Goal: Task Accomplishment & Management: Use online tool/utility

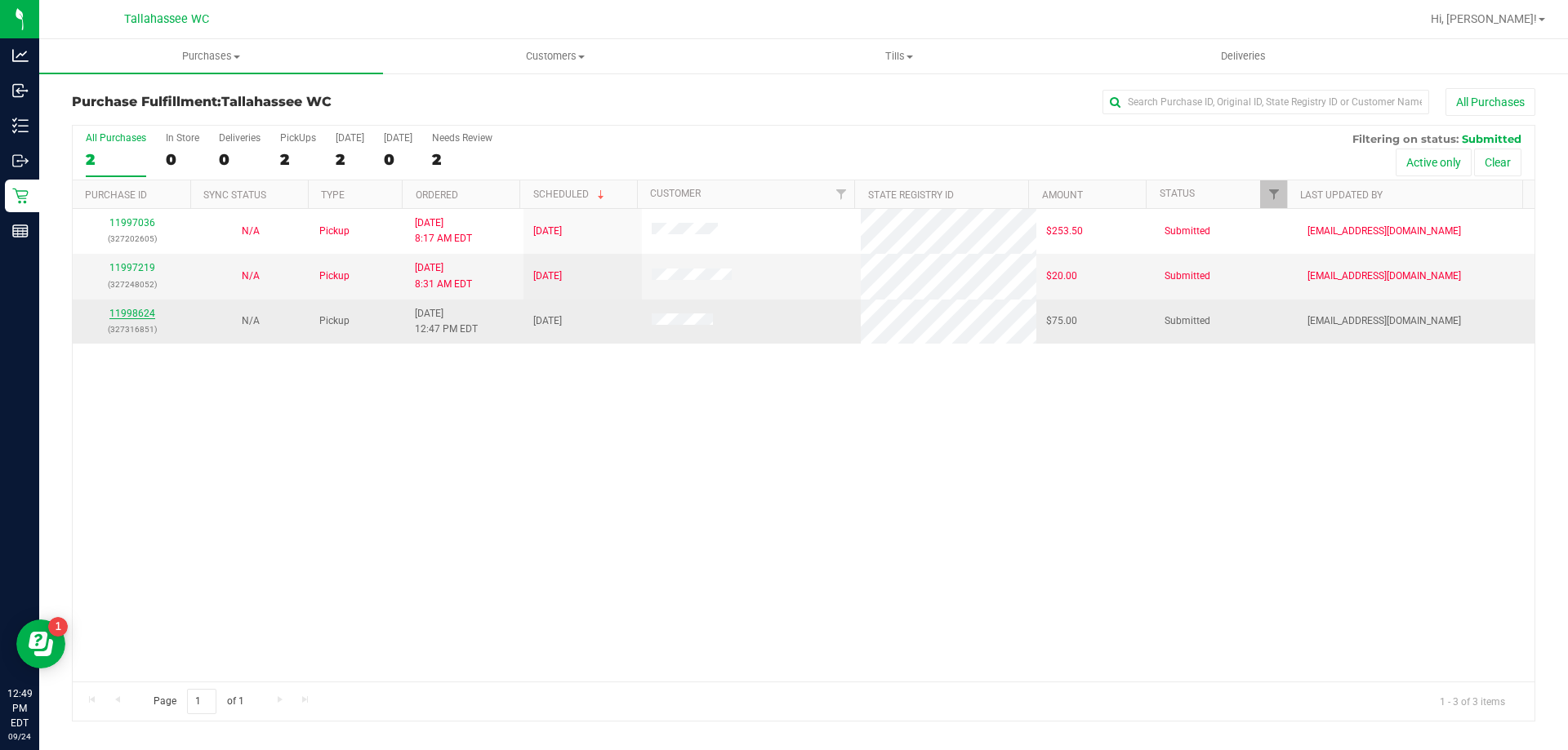
click at [114, 315] on link "11998624" at bounding box center [132, 313] width 46 height 12
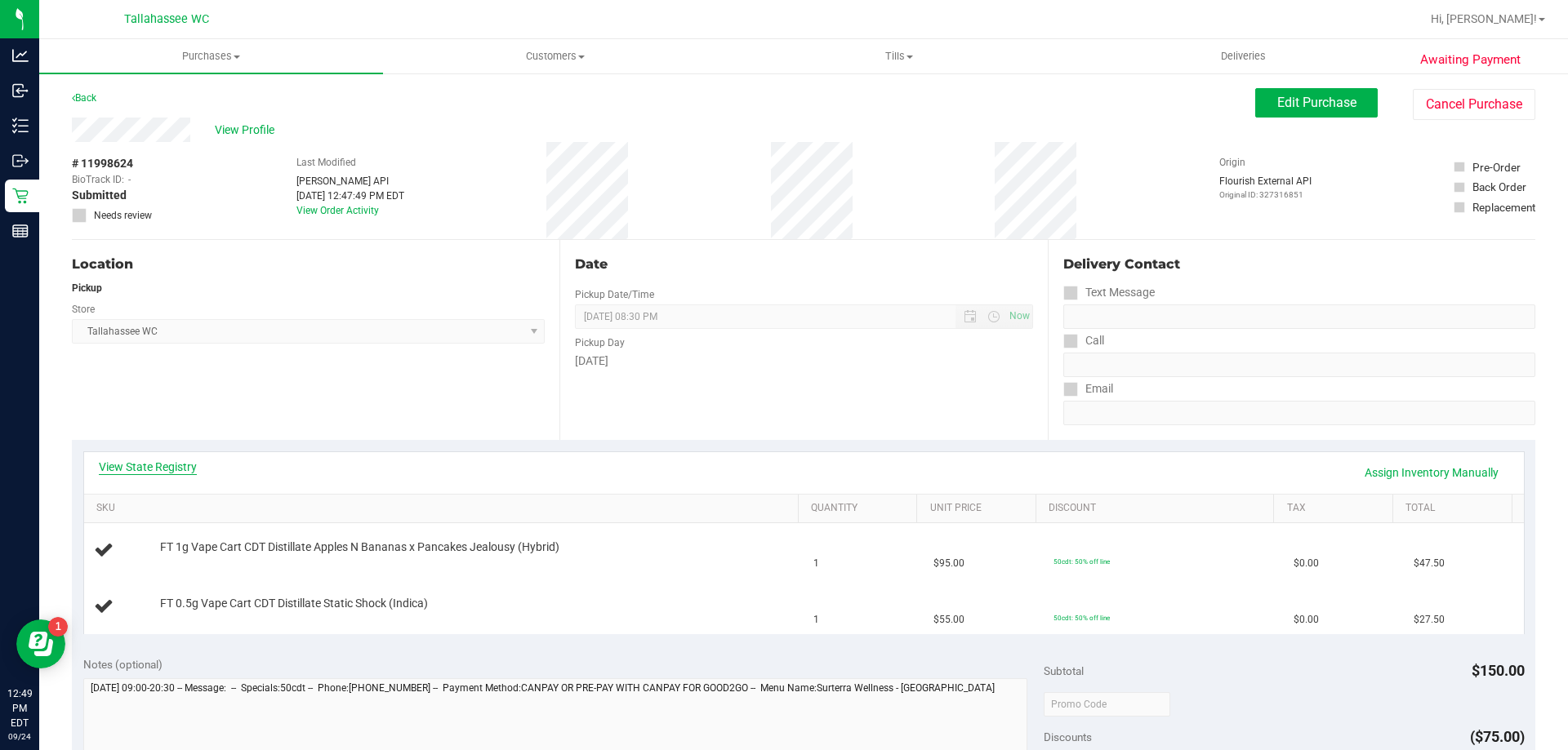
click at [142, 473] on link "View State Registry" at bounding box center [148, 468] width 98 height 17
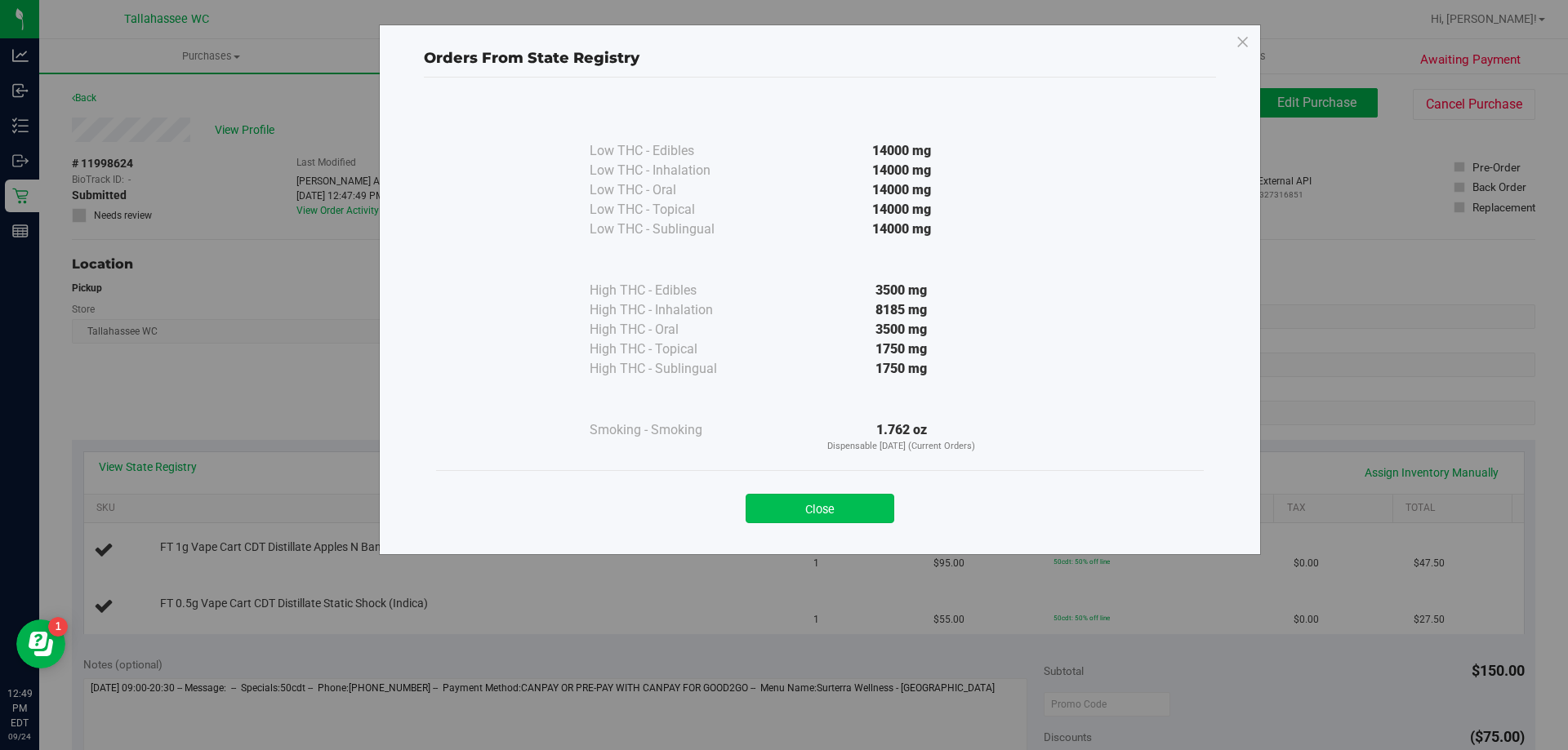
click at [869, 512] on button "Close" at bounding box center [820, 508] width 148 height 29
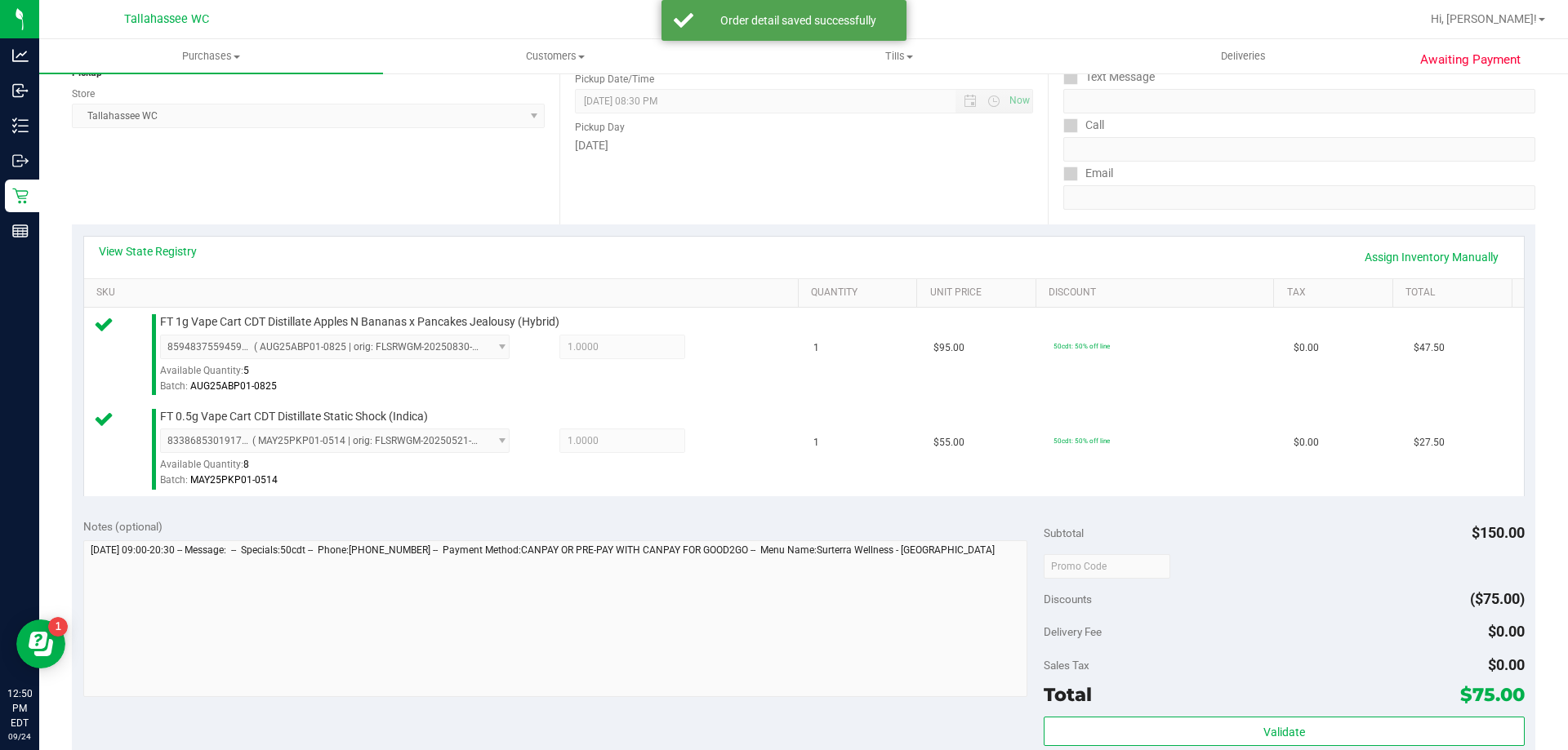
scroll to position [245, 0]
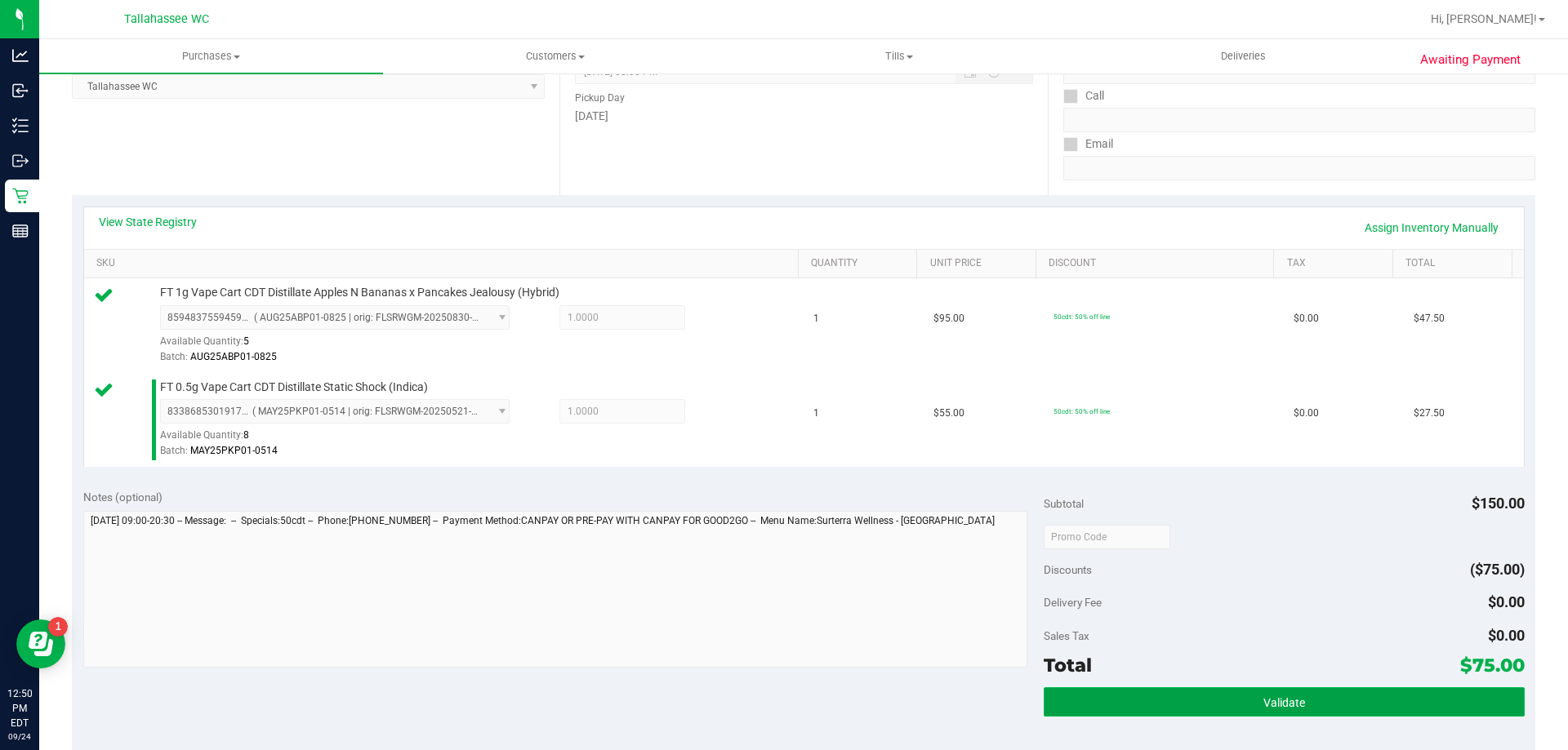
click at [1132, 708] on button "Validate" at bounding box center [1284, 702] width 480 height 29
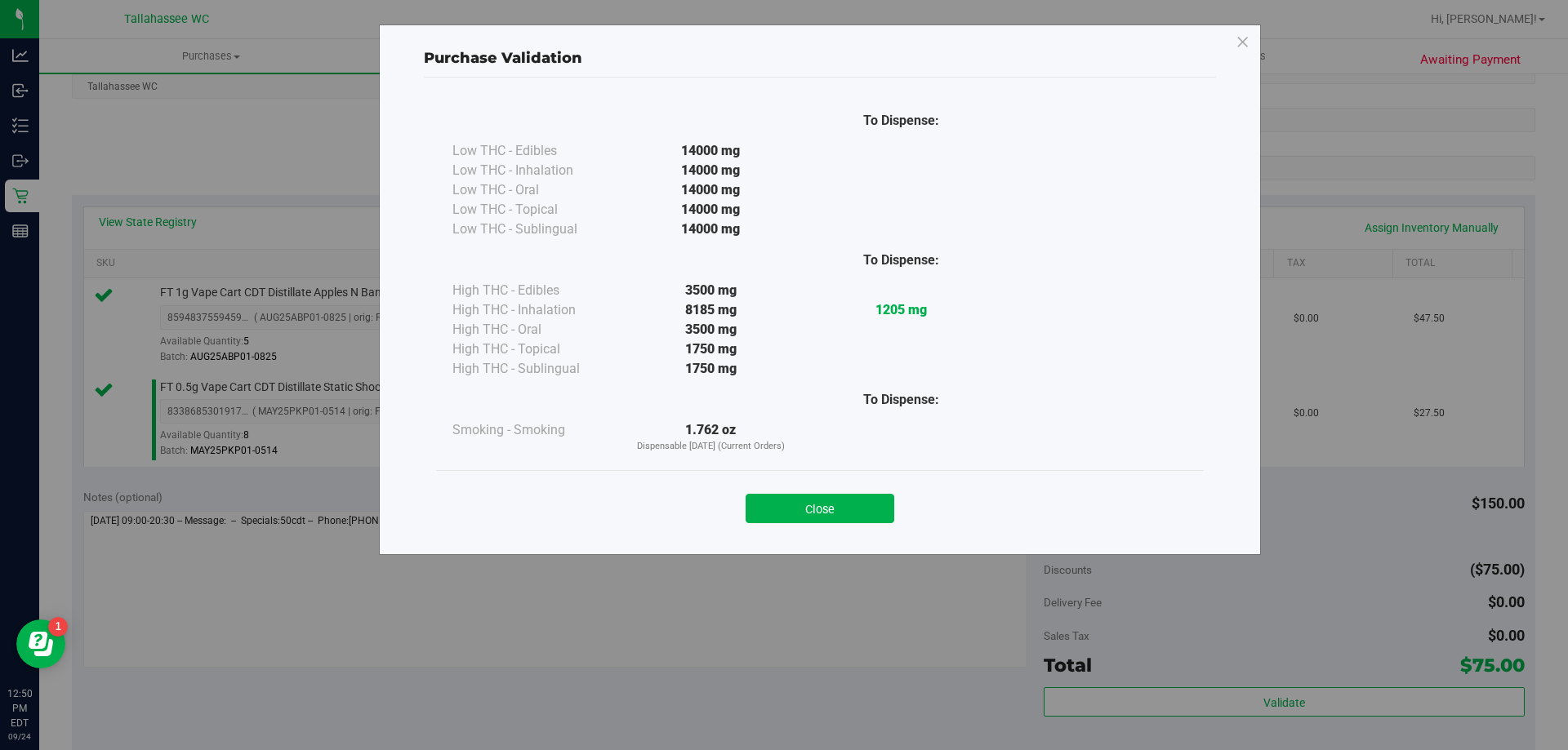
click at [827, 521] on button "Close" at bounding box center [820, 508] width 148 height 29
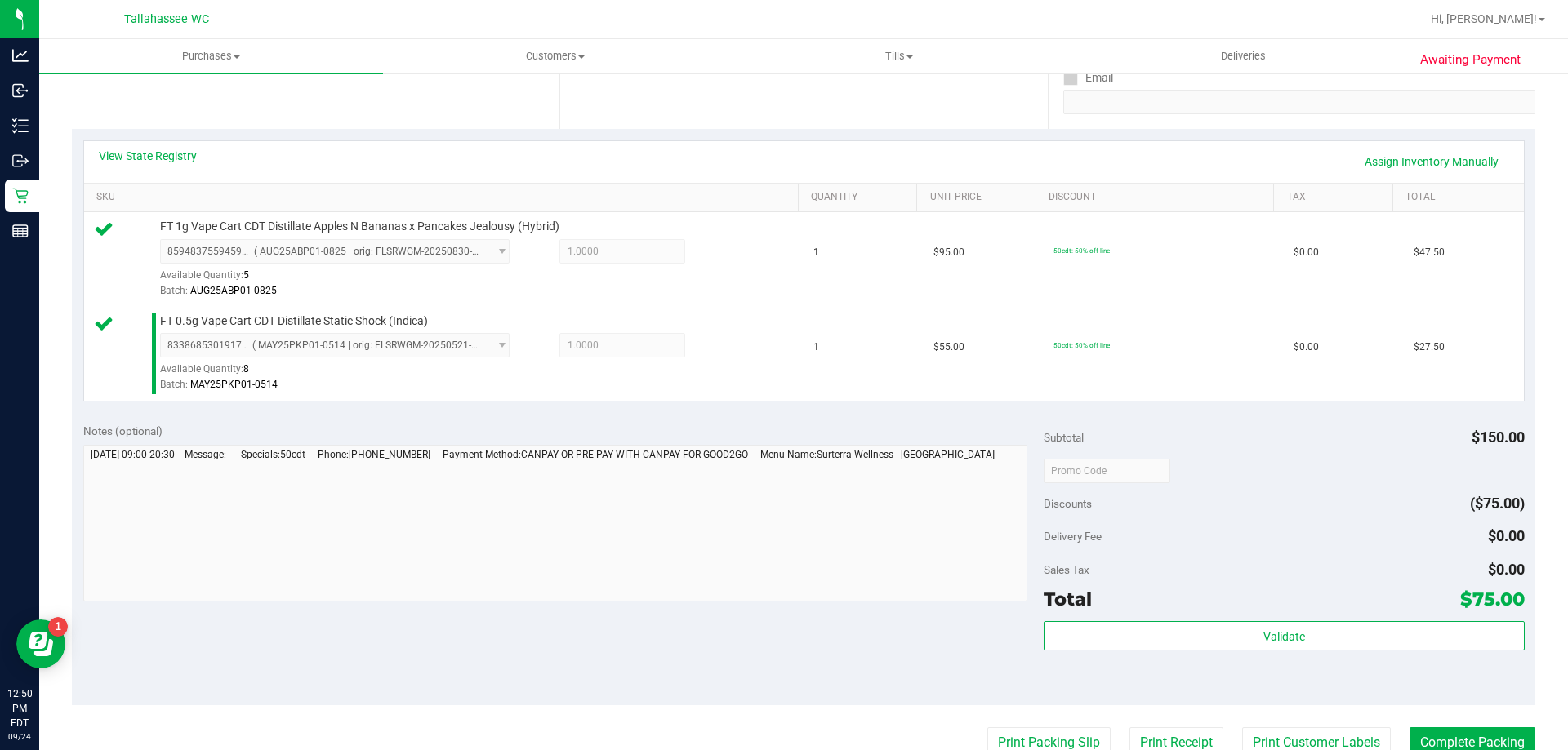
scroll to position [408, 0]
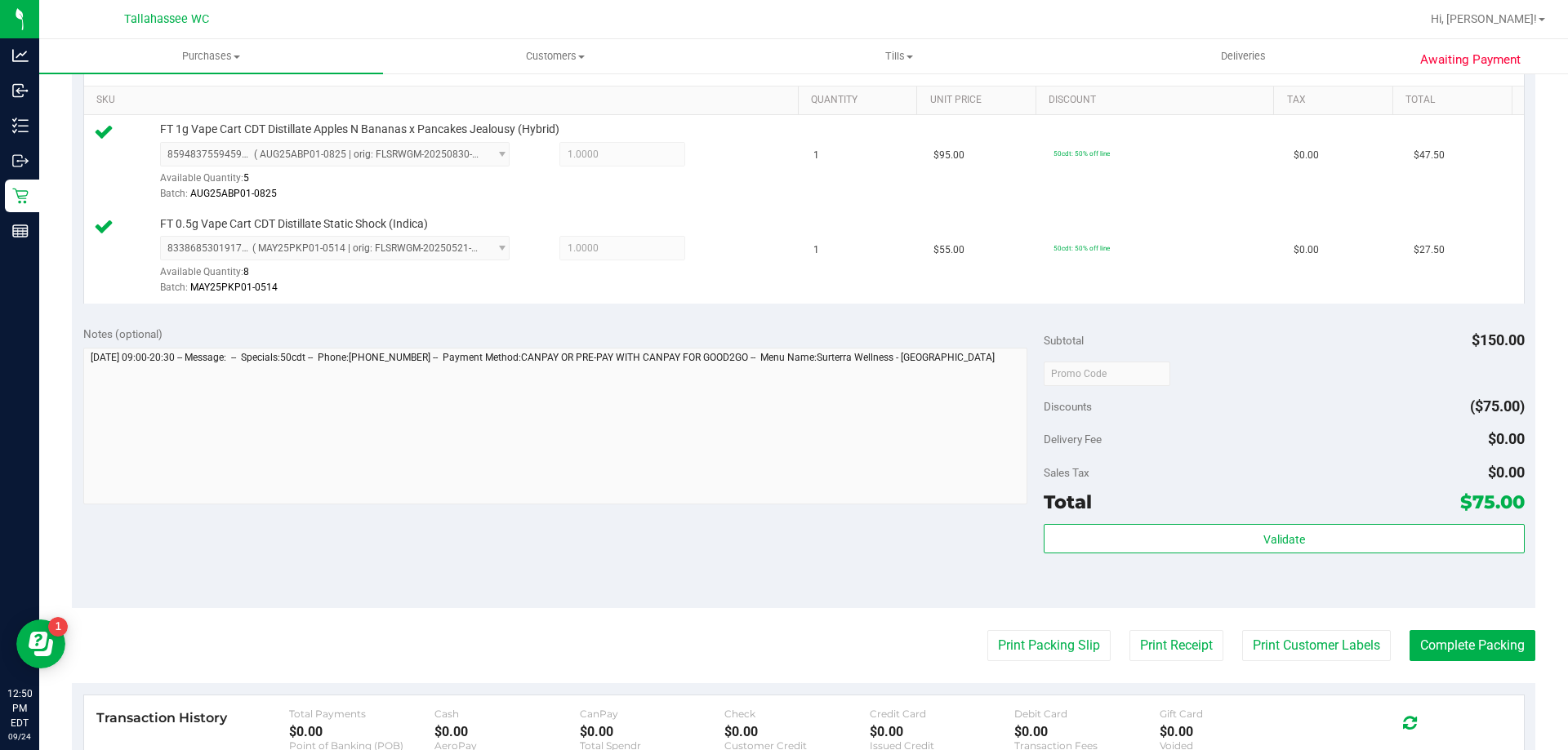
click at [1010, 627] on purchase-details "Back Edit Purchase Cancel Purchase View Profile # 11998624 BioTrack ID: - Submi…" at bounding box center [804, 334] width 1464 height 1309
click at [1009, 635] on button "Print Packing Slip" at bounding box center [1050, 645] width 123 height 31
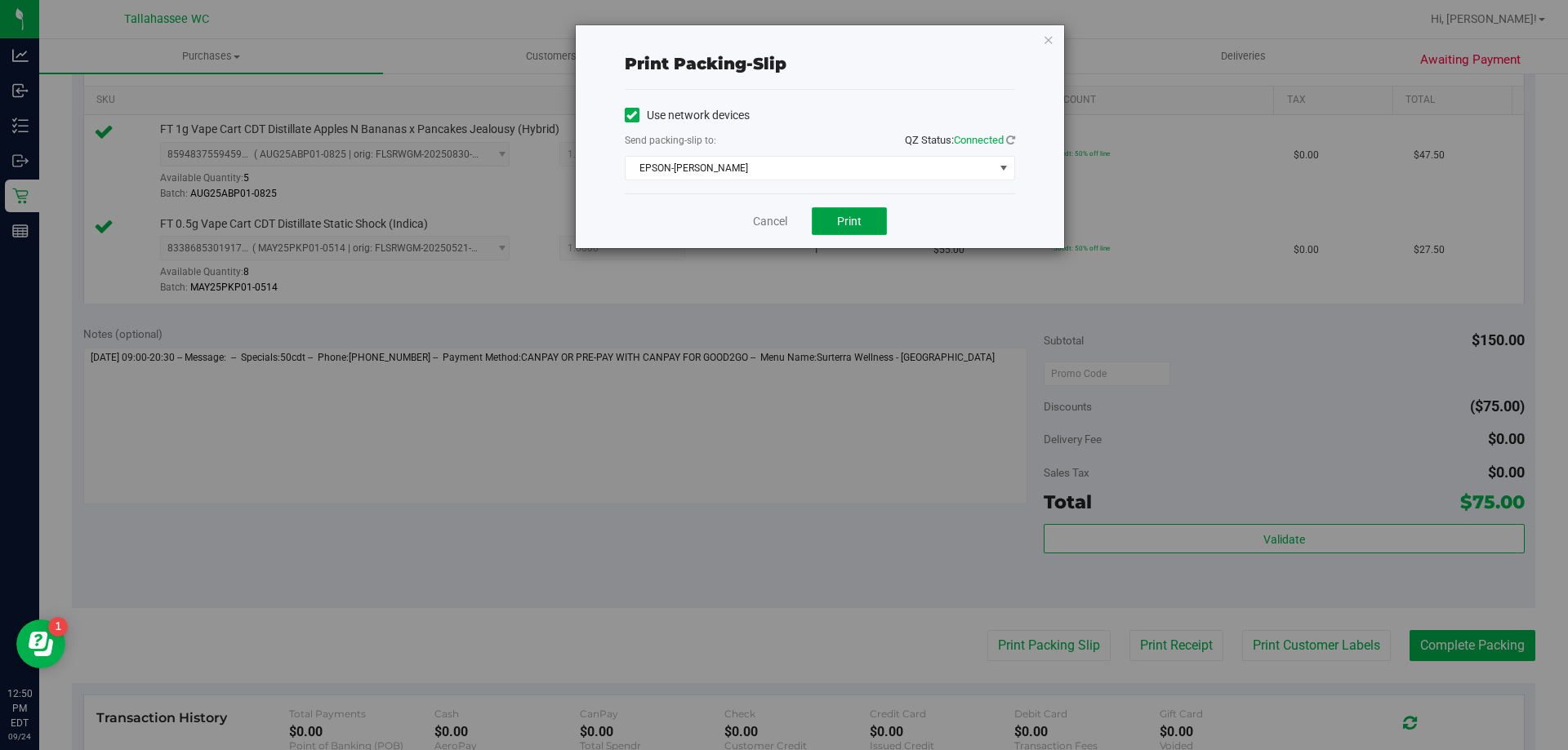
click at [869, 222] on button "Print" at bounding box center [849, 221] width 75 height 28
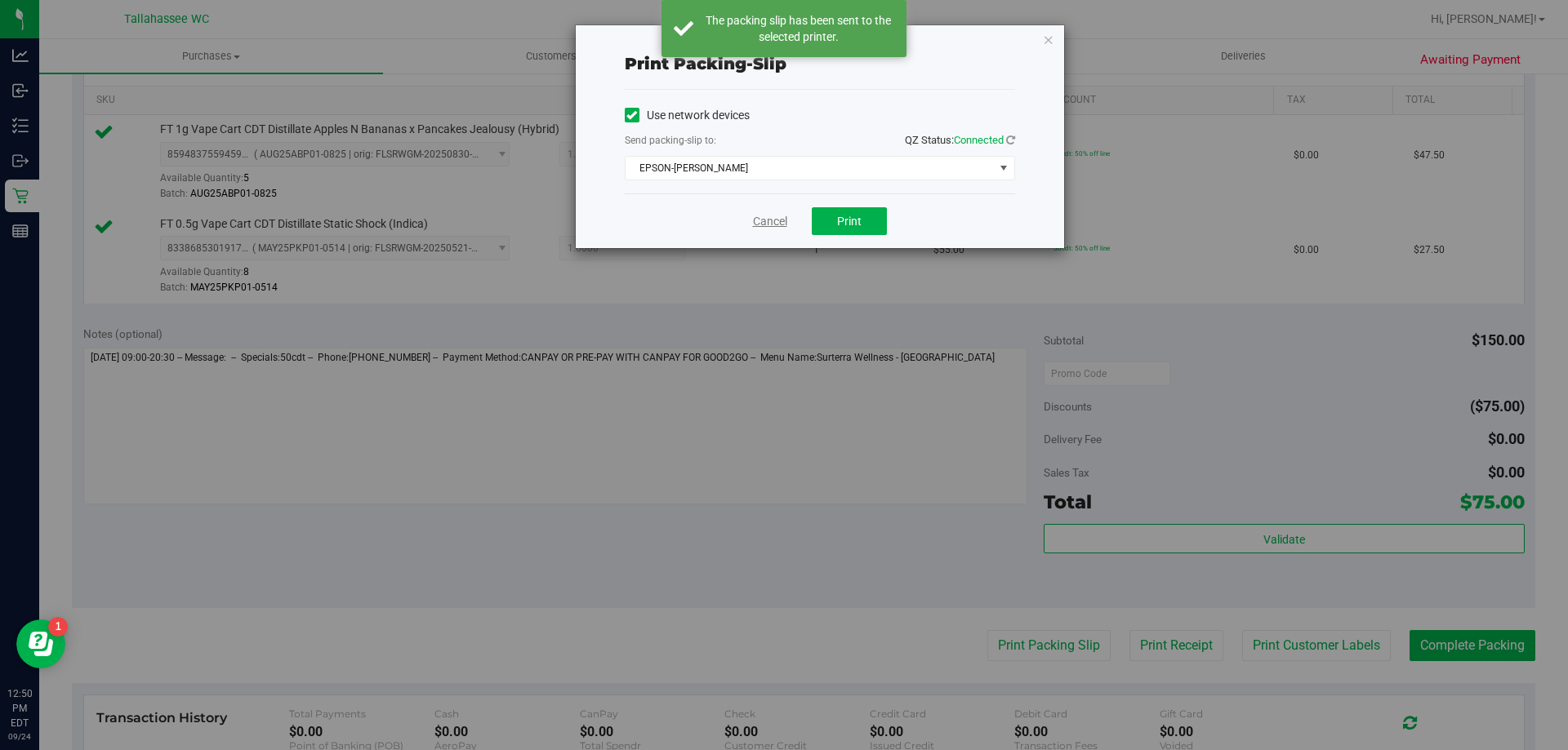
click at [759, 222] on link "Cancel" at bounding box center [769, 222] width 34 height 18
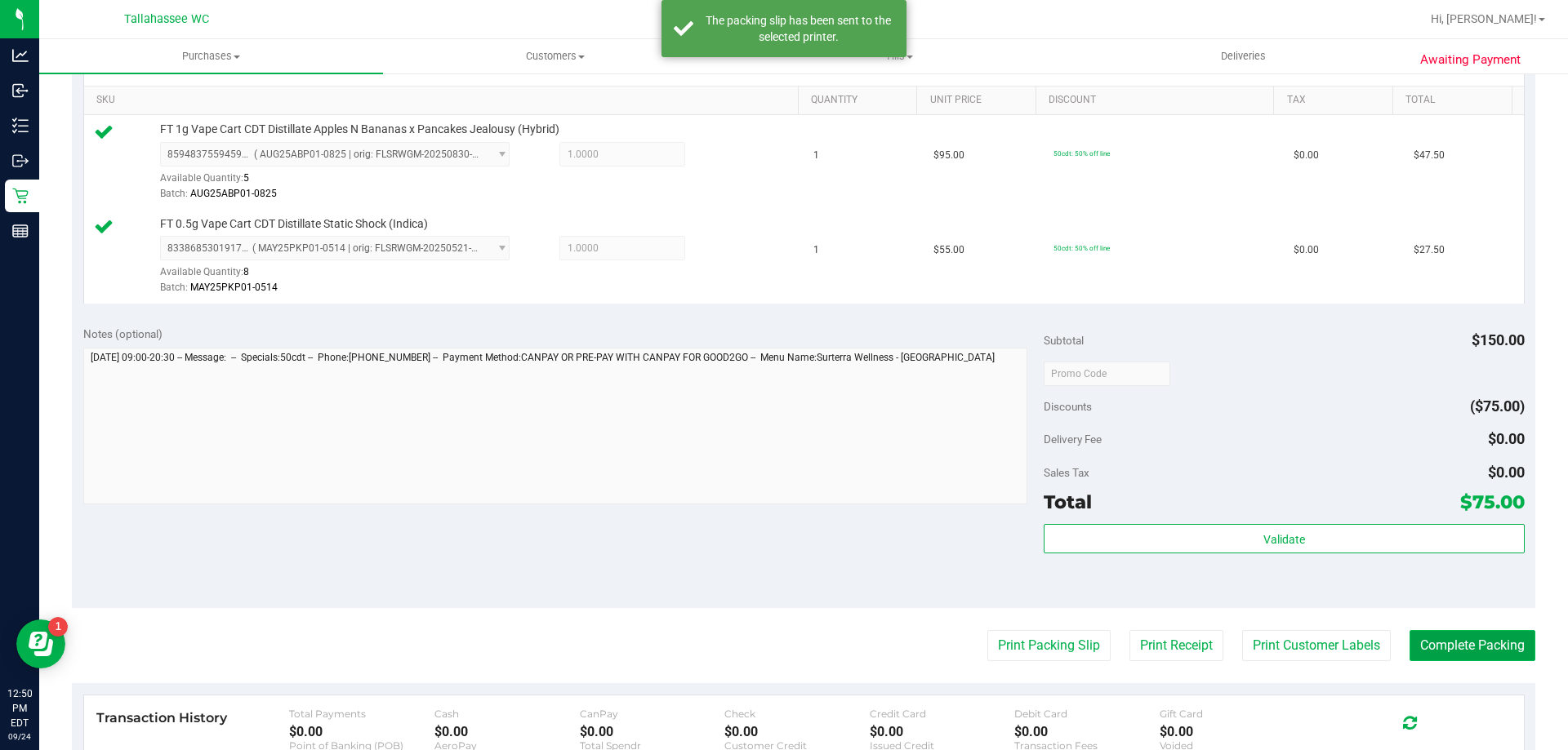
click at [1434, 645] on button "Complete Packing" at bounding box center [1472, 645] width 126 height 31
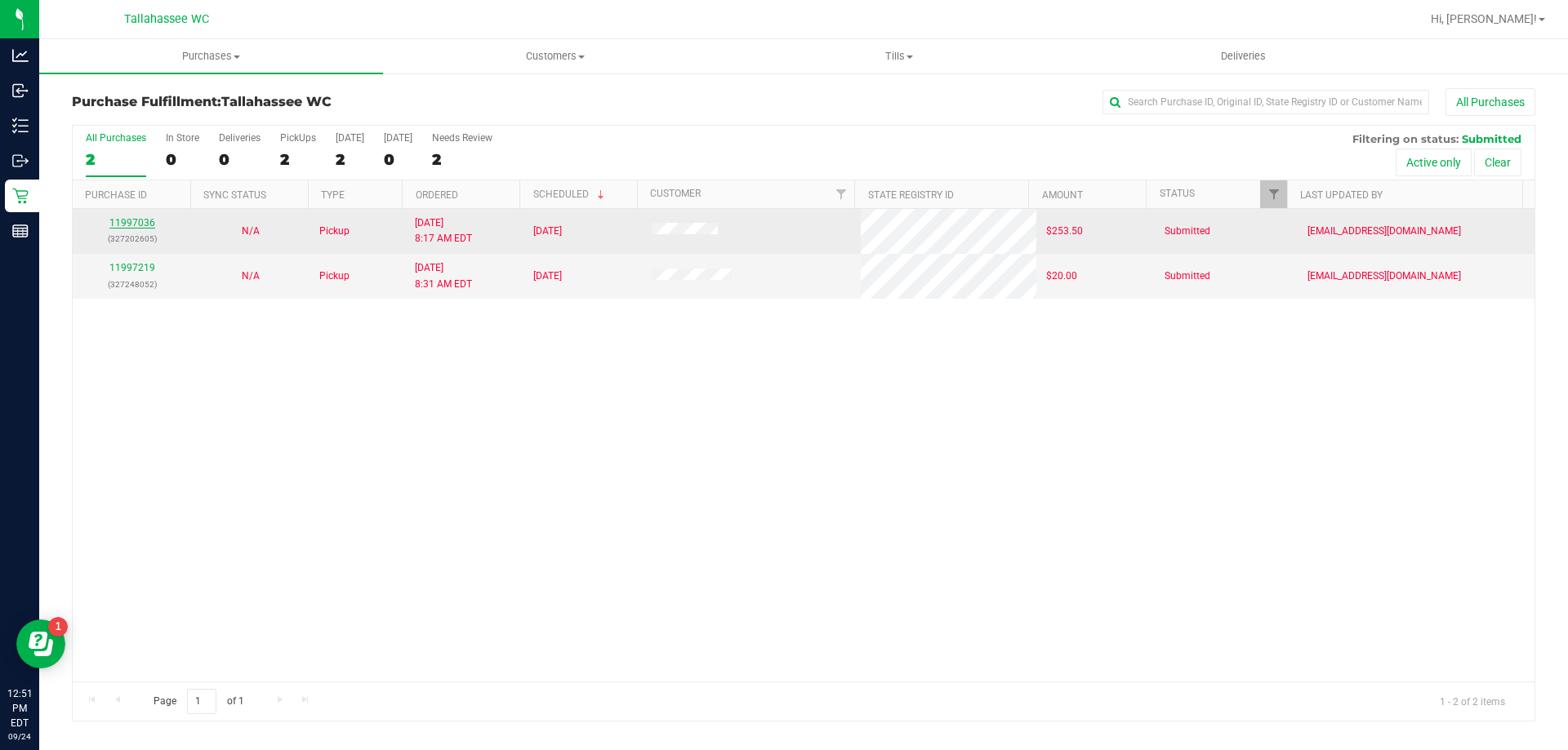
click at [118, 221] on link "11997036" at bounding box center [132, 223] width 46 height 12
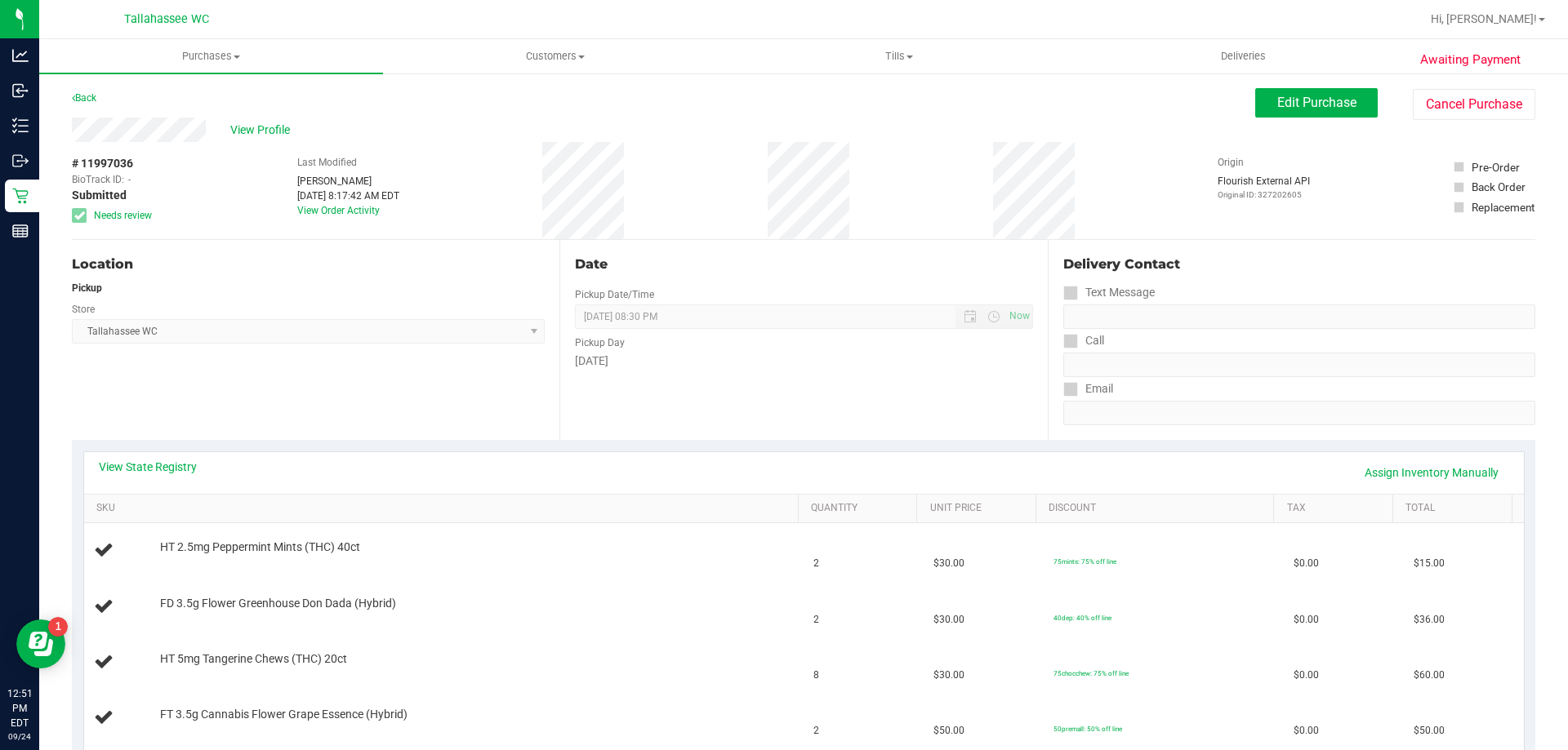
scroll to position [163, 0]
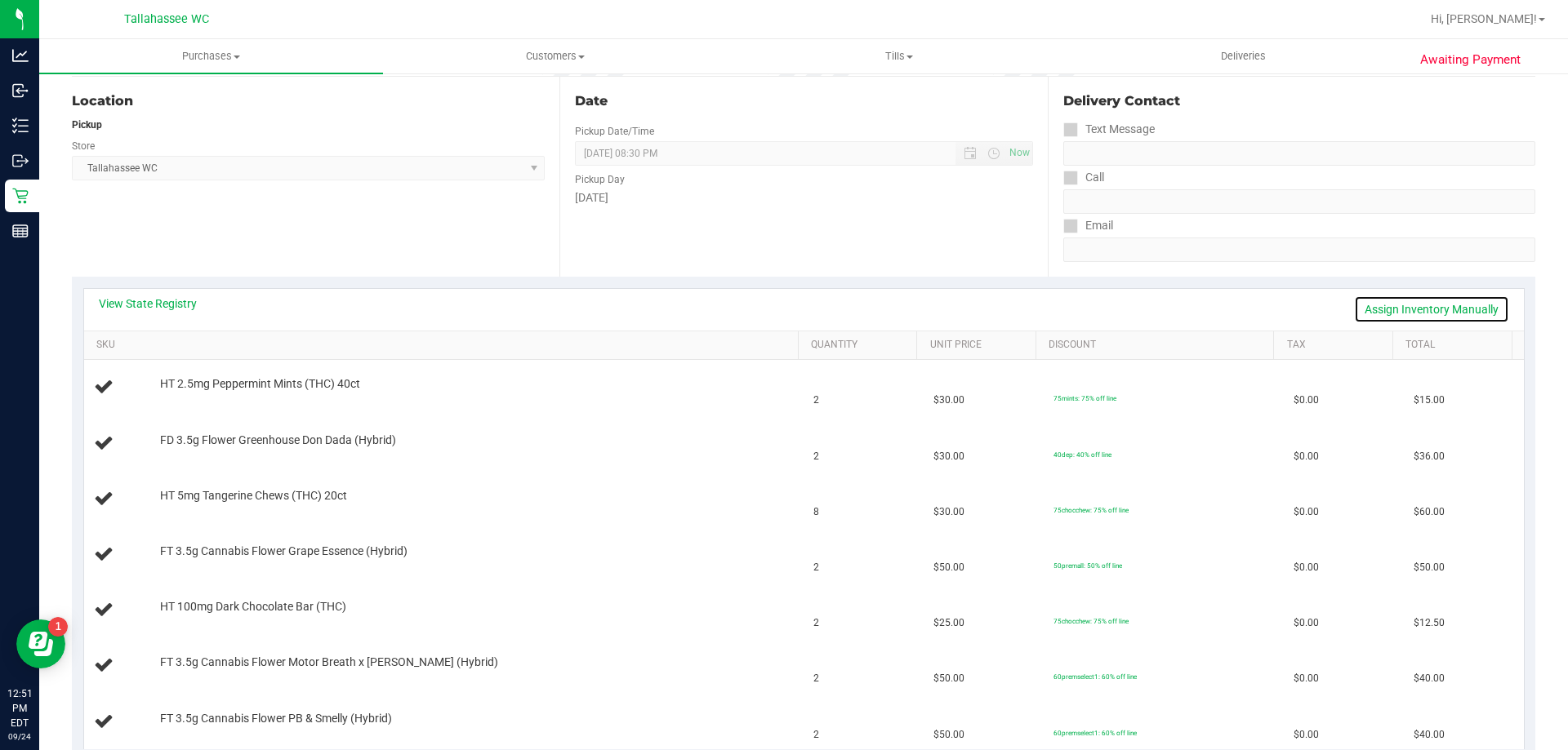
click at [1445, 309] on link "Assign Inventory Manually" at bounding box center [1431, 309] width 155 height 28
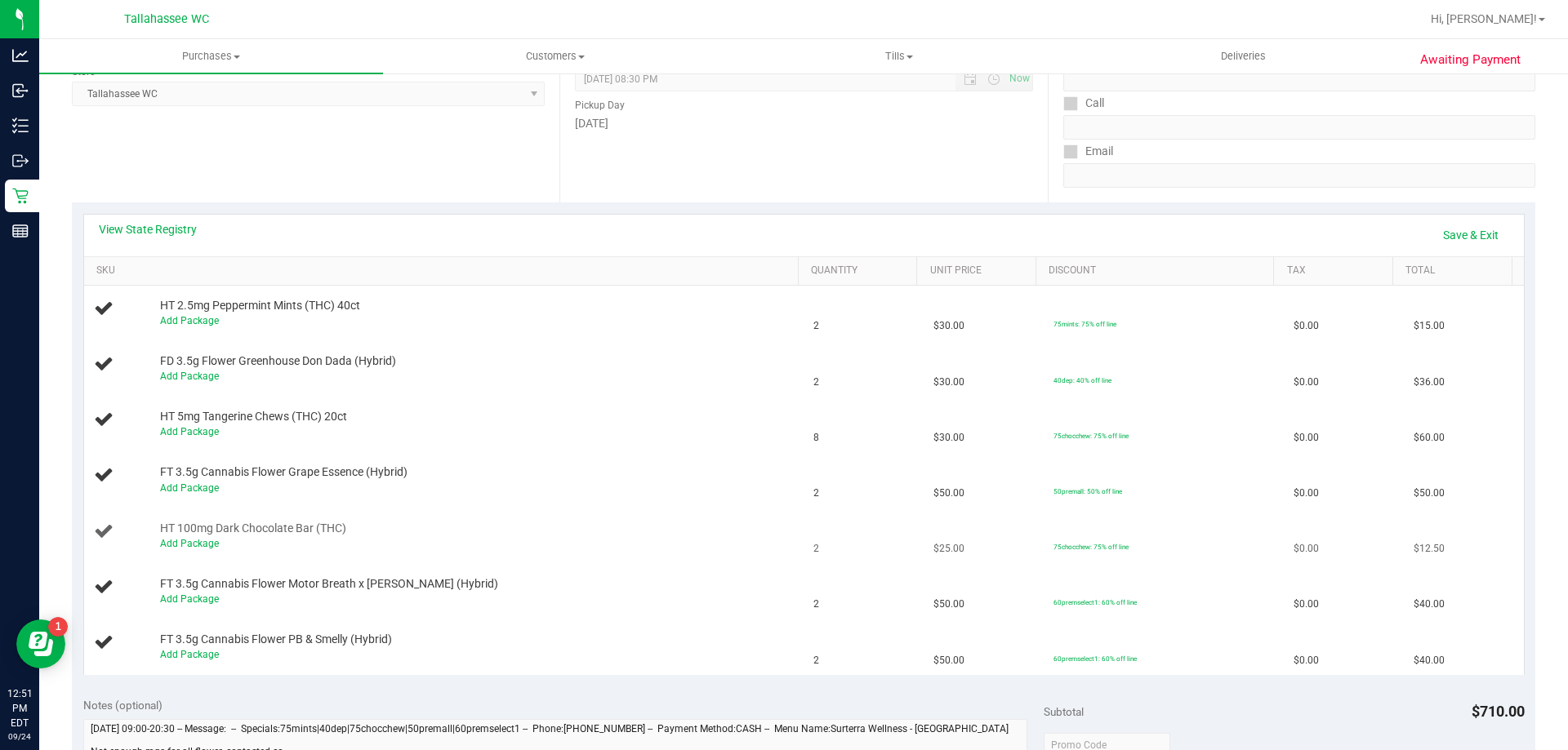
scroll to position [327, 0]
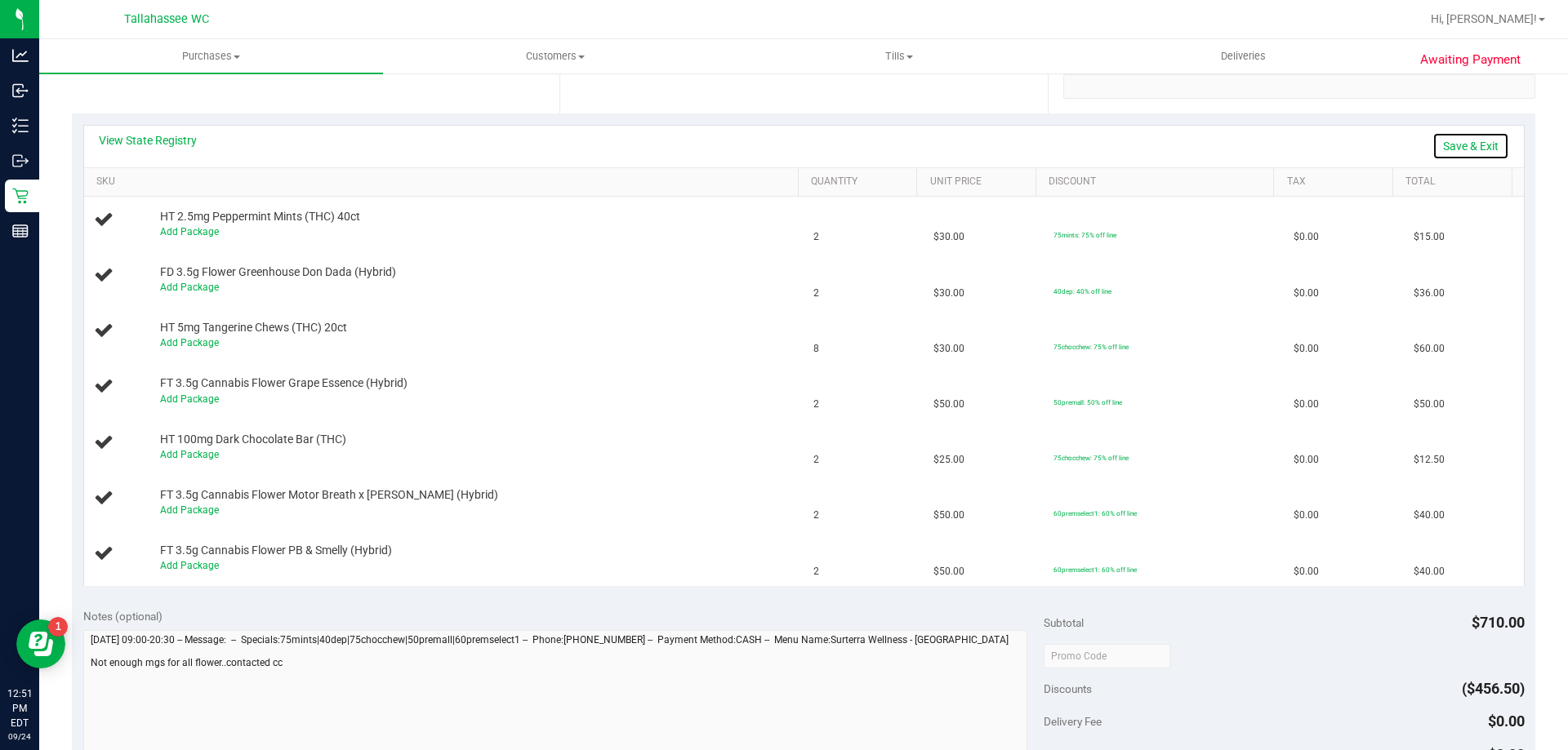
click at [1480, 144] on link "Save & Exit" at bounding box center [1470, 146] width 77 height 28
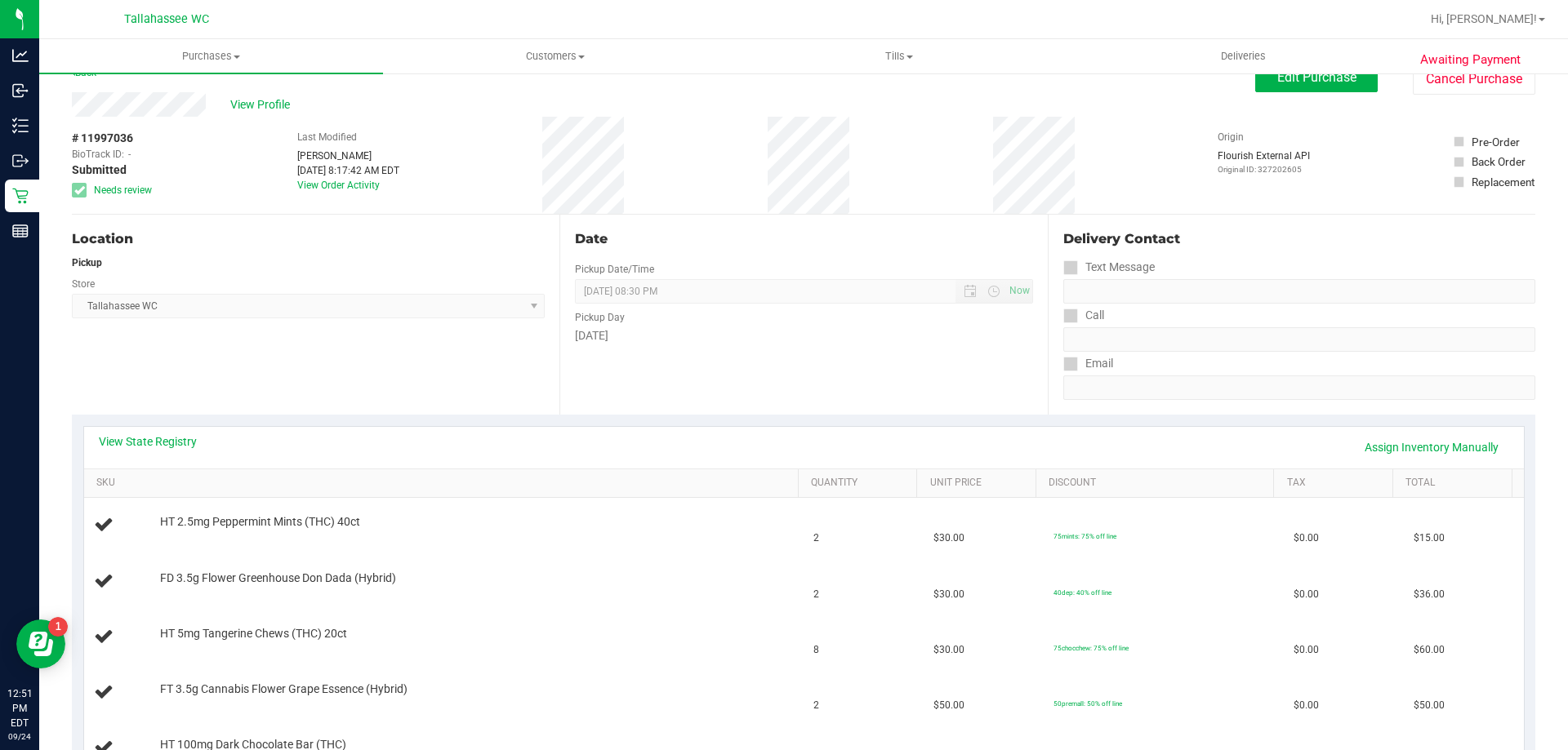
scroll to position [0, 0]
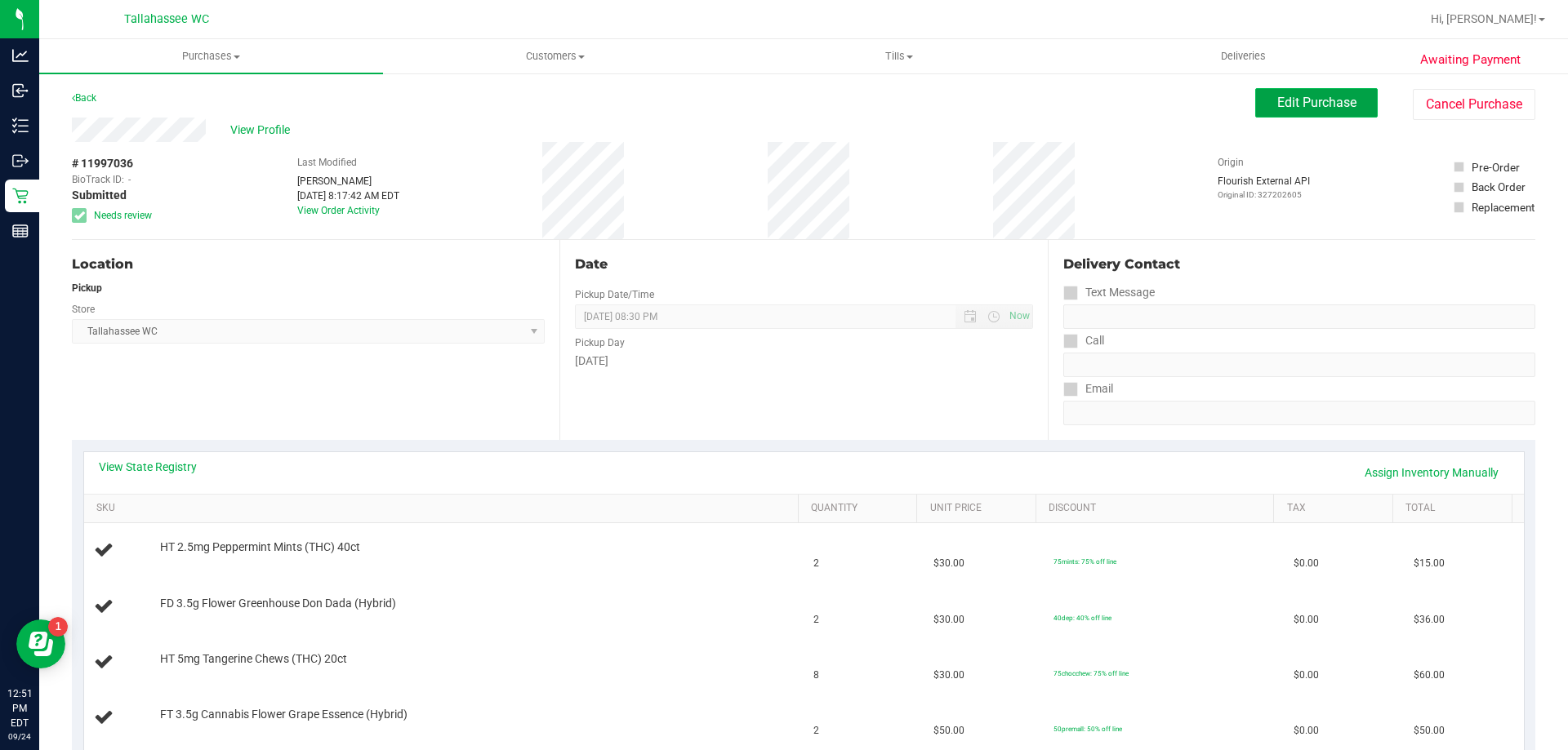
click at [1300, 106] on span "Edit Purchase" at bounding box center [1316, 102] width 79 height 16
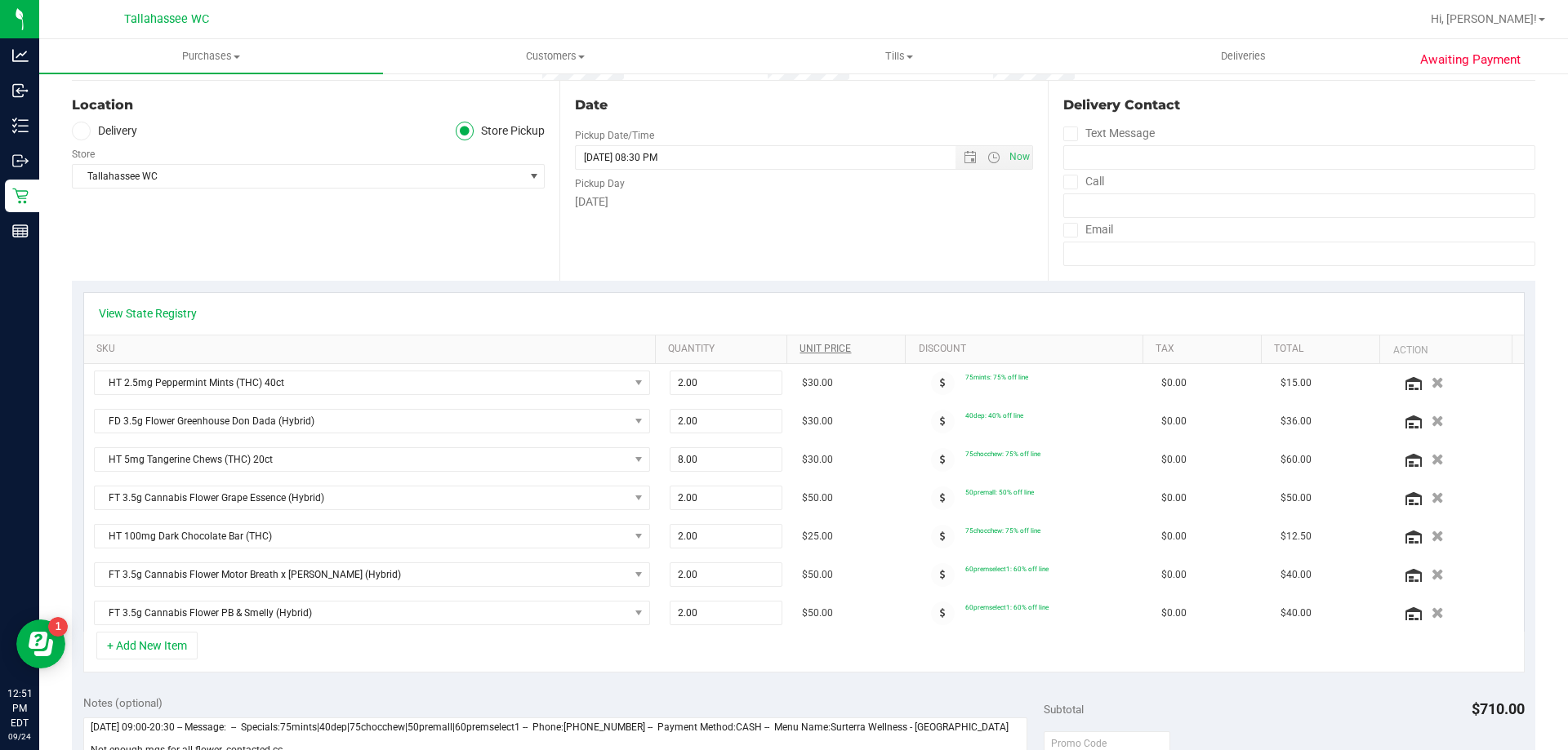
scroll to position [245, 0]
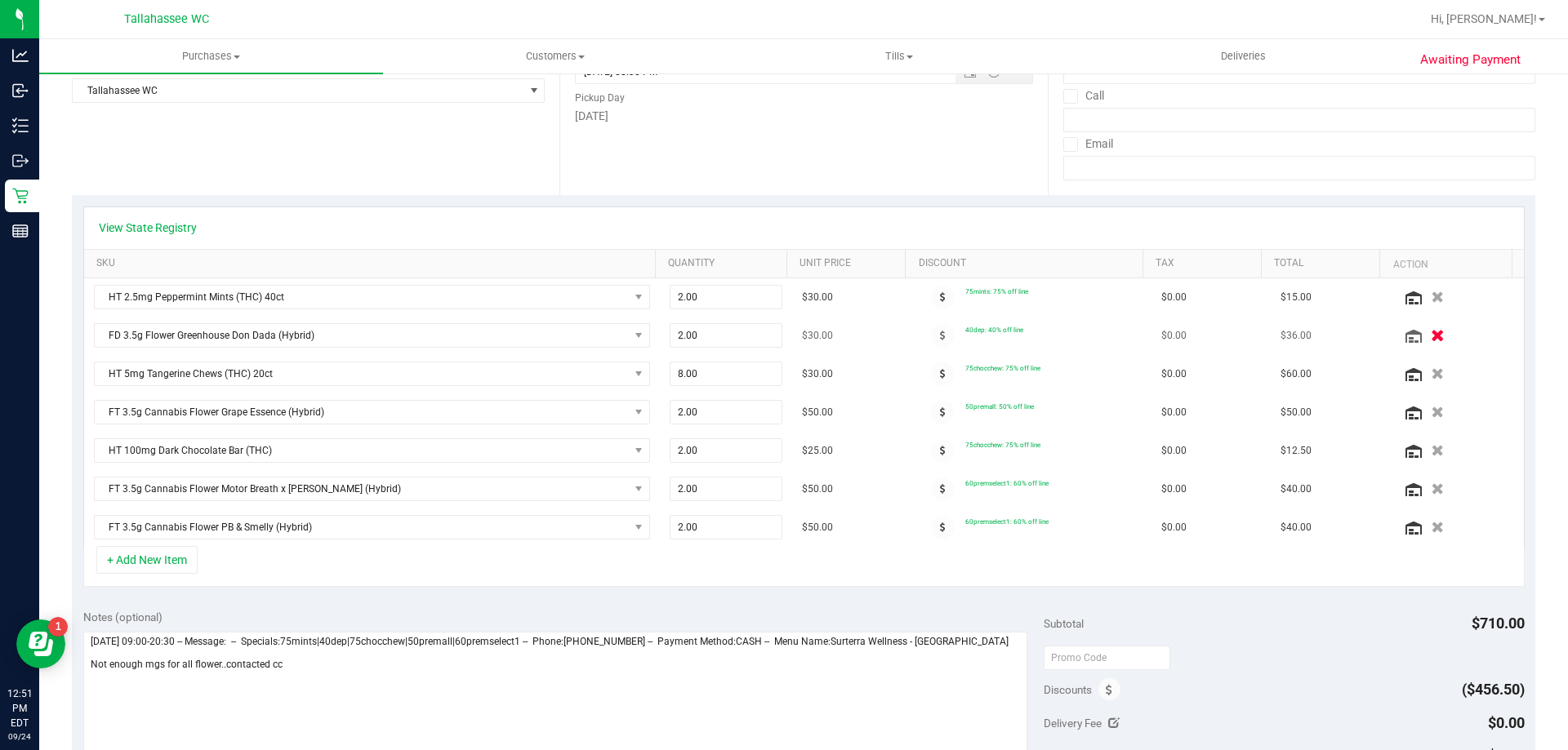
click at [1431, 338] on icon "button" at bounding box center [1438, 336] width 14 height 12
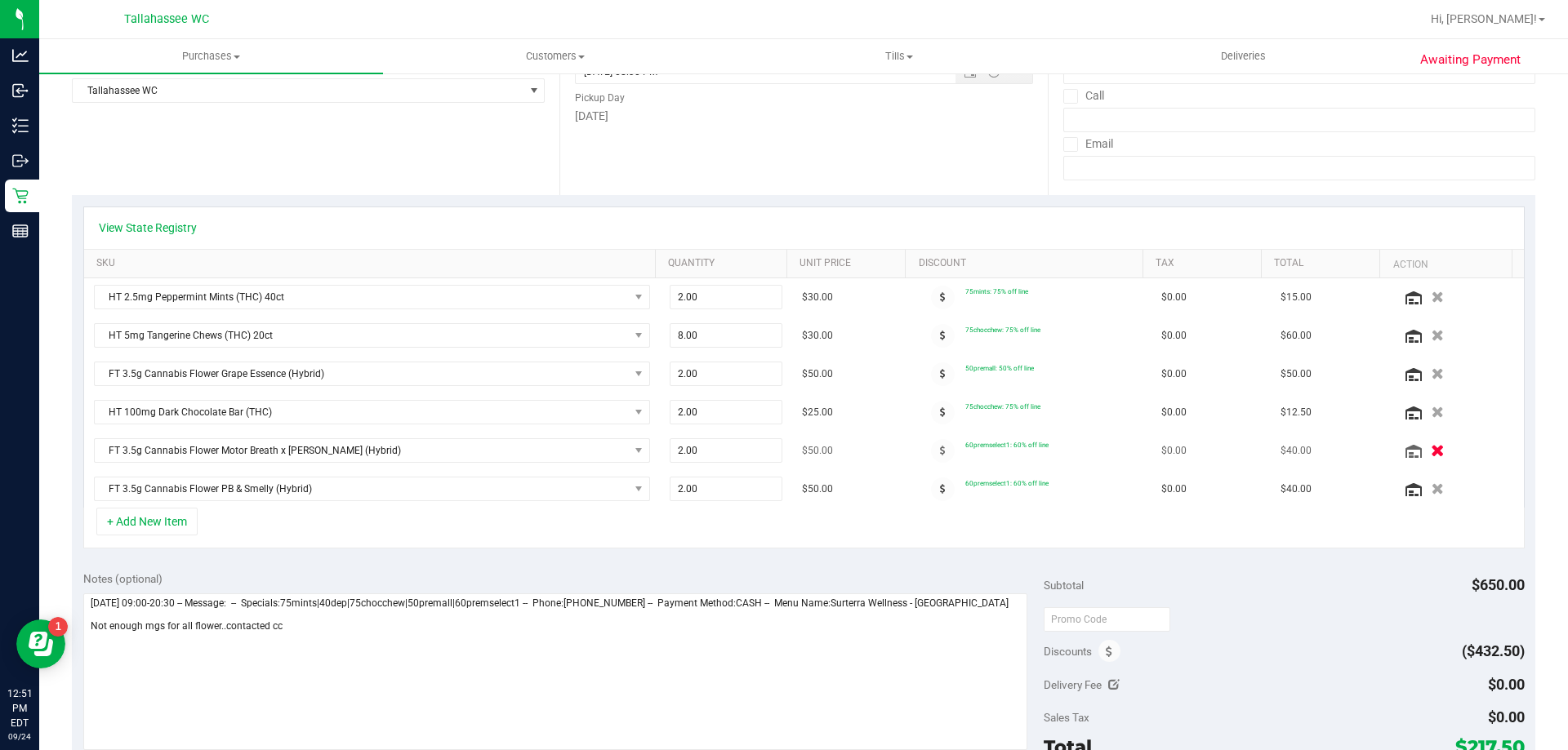
click at [1431, 454] on icon "button" at bounding box center [1438, 451] width 14 height 12
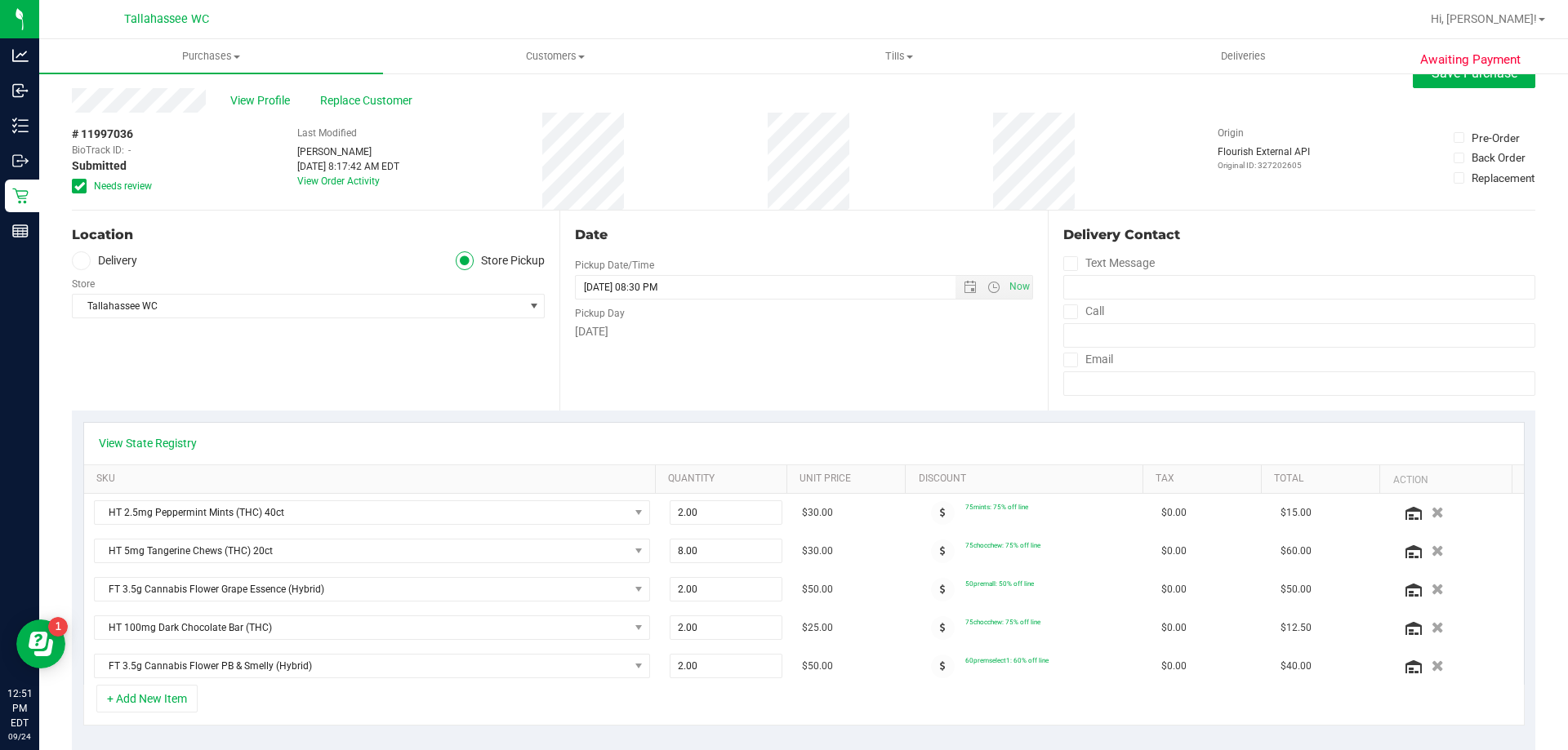
scroll to position [0, 0]
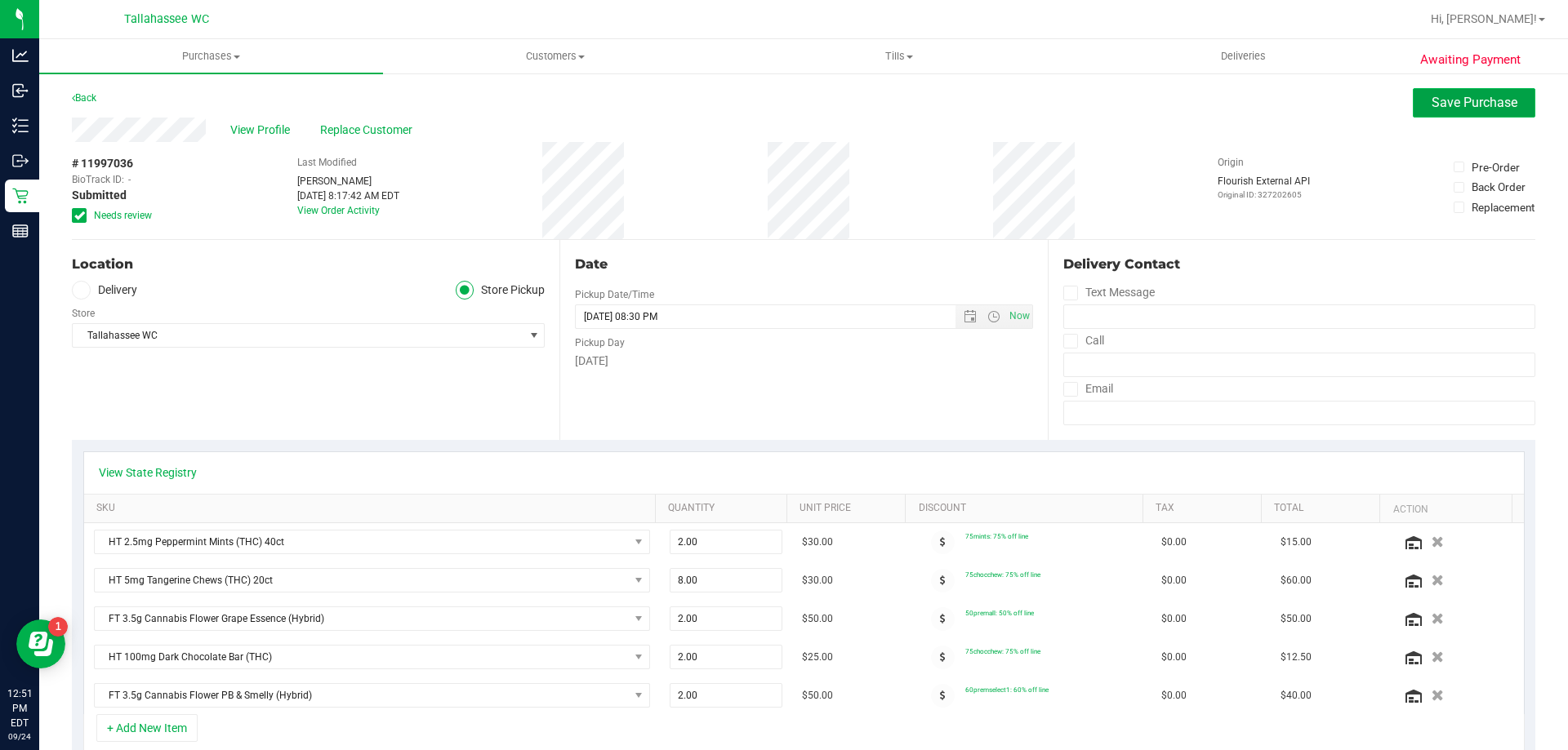
click at [1476, 110] on button "Save Purchase" at bounding box center [1474, 102] width 123 height 29
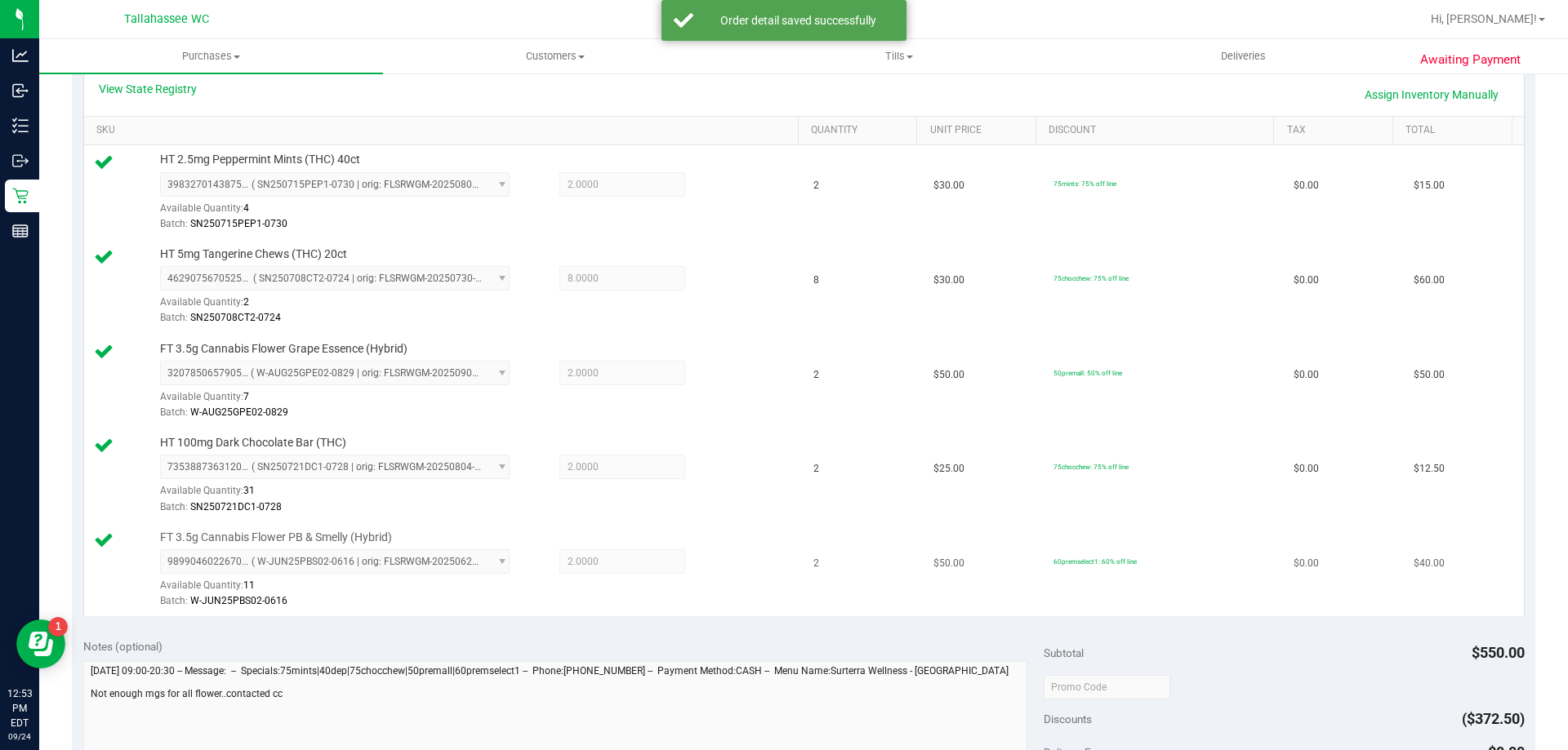
scroll to position [572, 0]
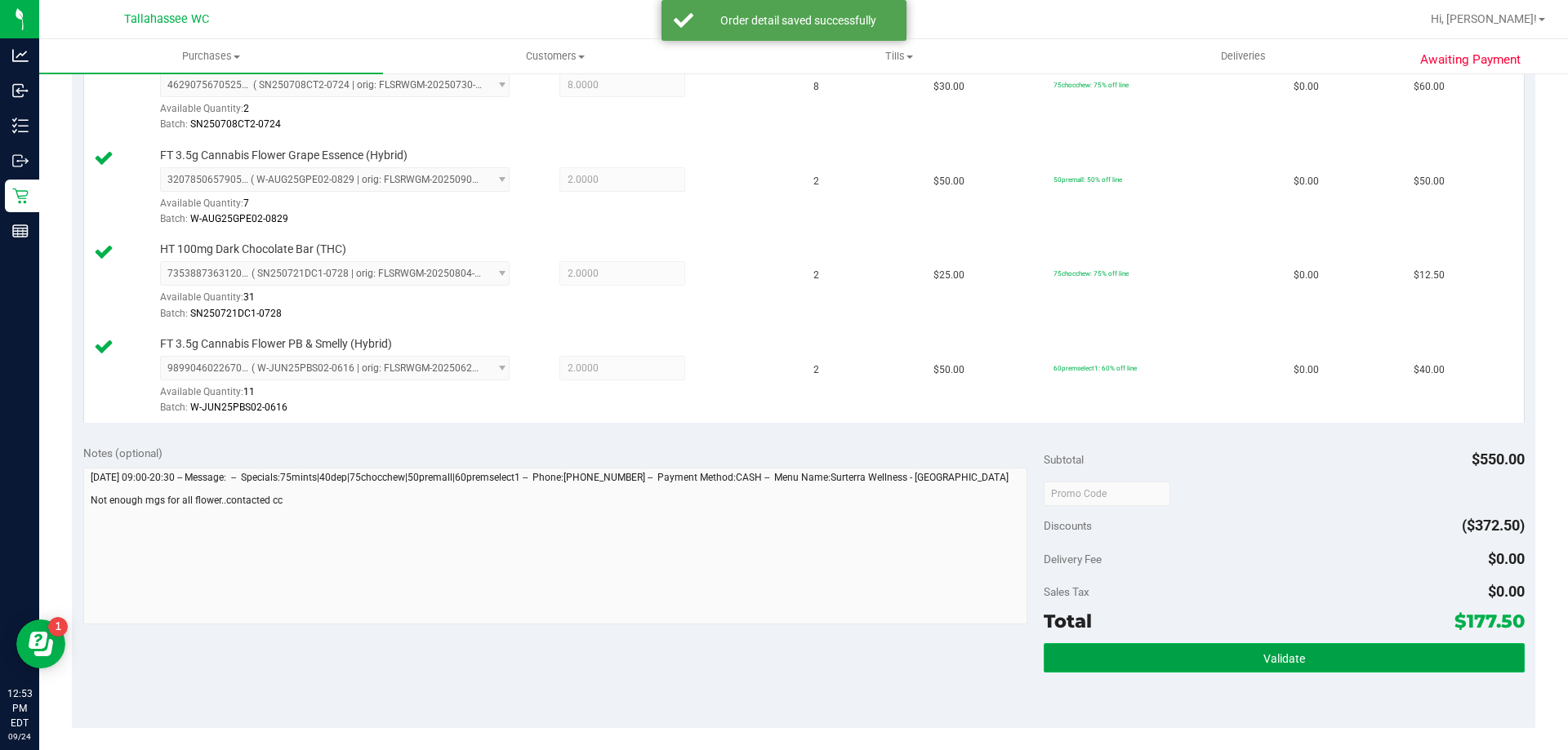
click at [1074, 652] on button "Validate" at bounding box center [1284, 658] width 480 height 29
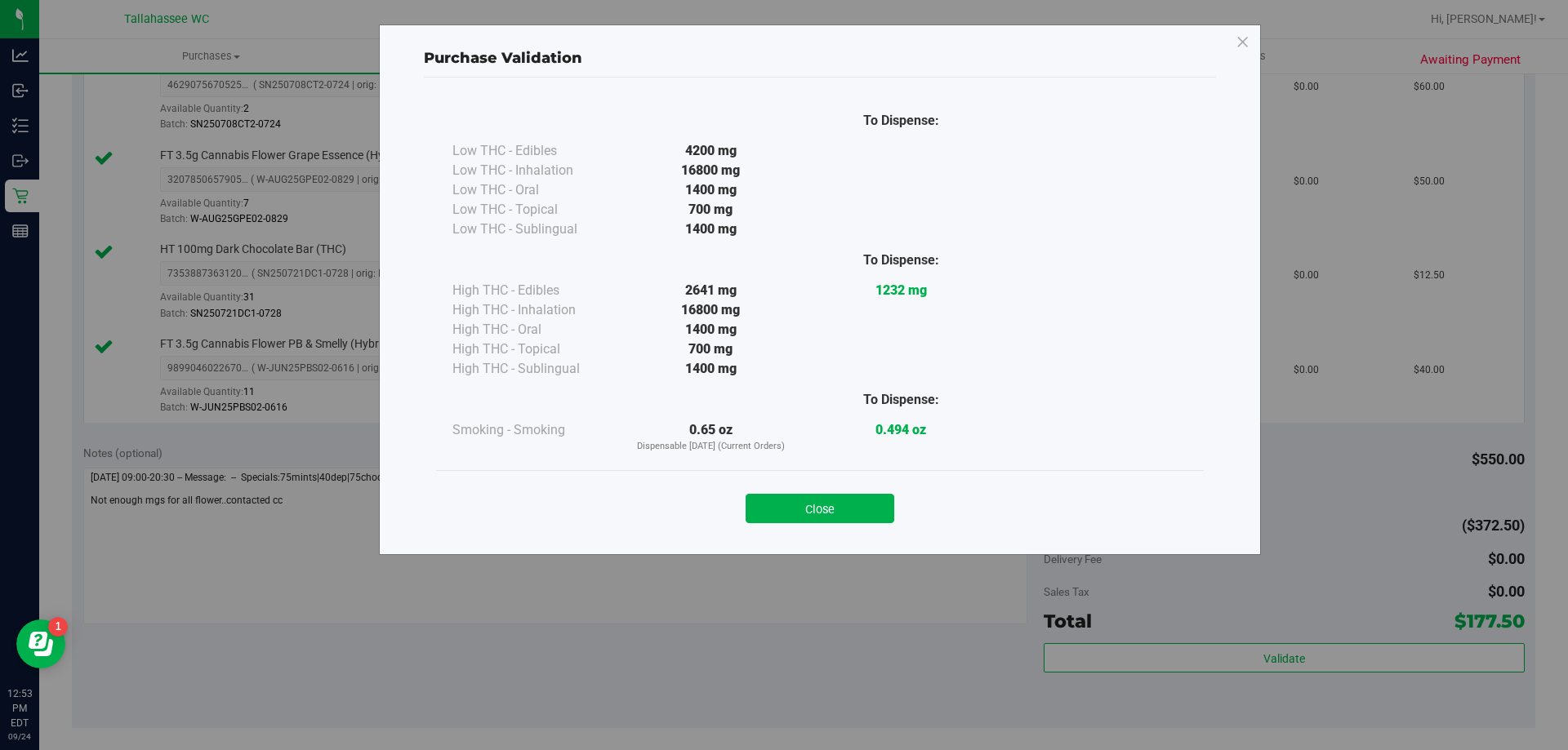
click at [828, 498] on button "Close" at bounding box center [820, 508] width 148 height 29
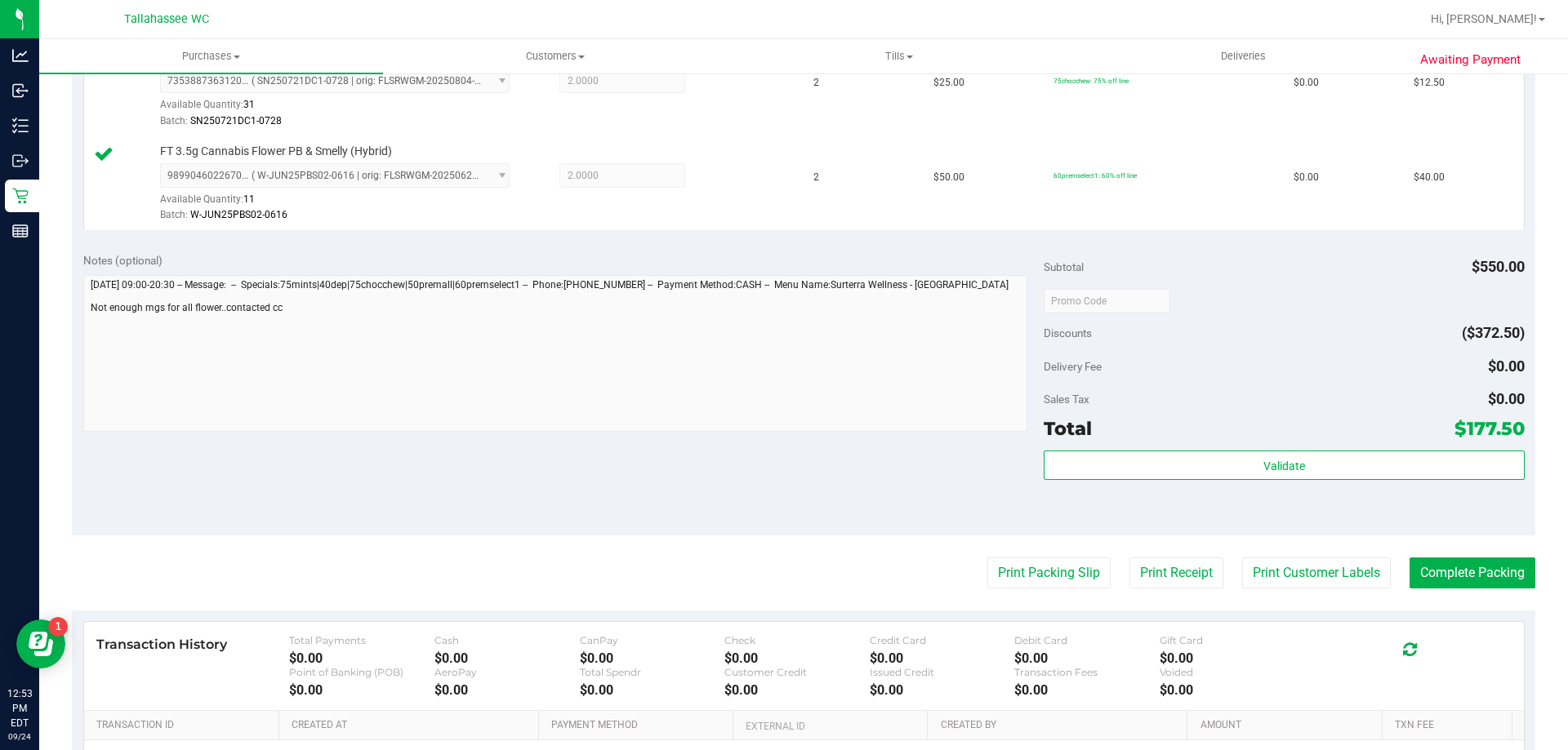
scroll to position [817, 0]
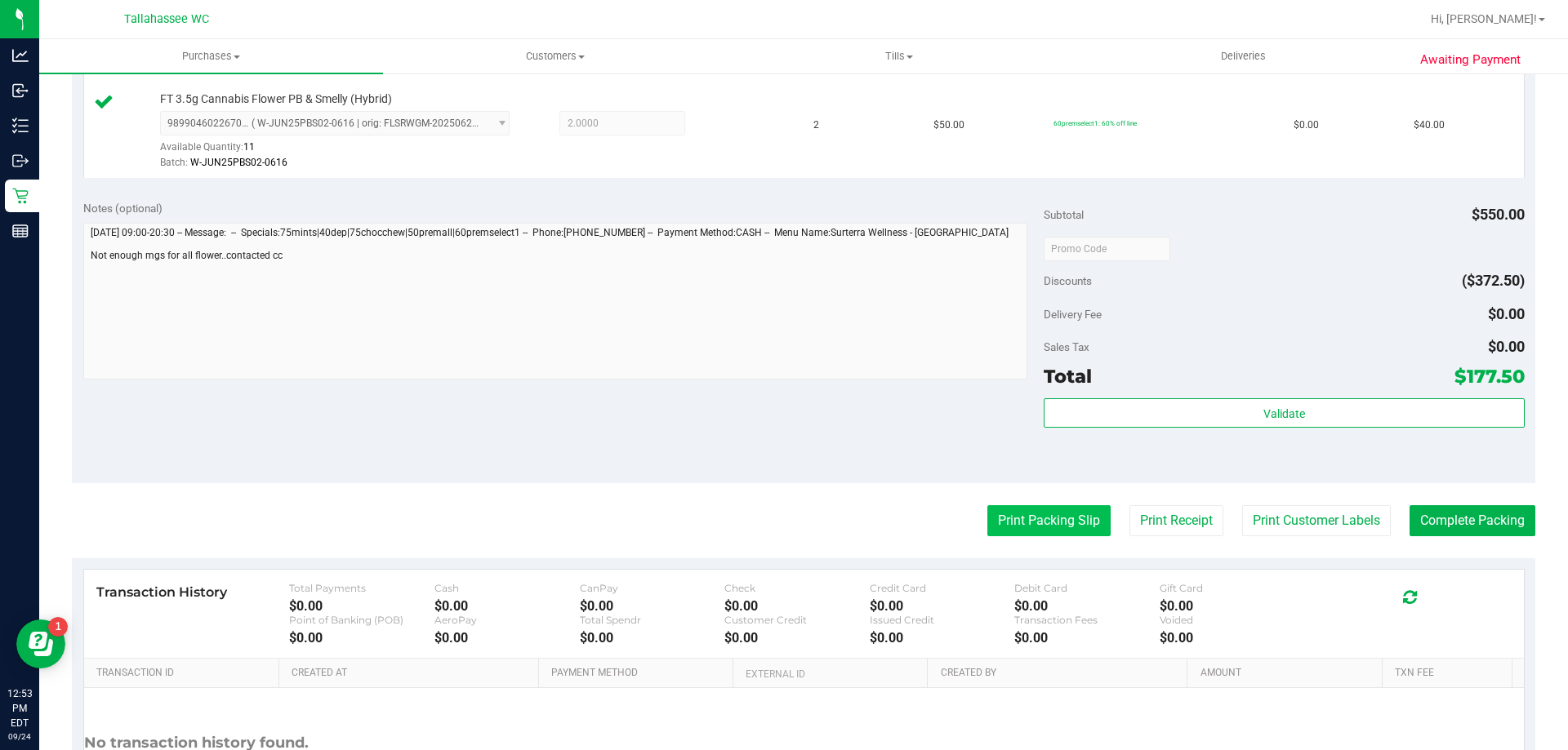
click at [1055, 521] on button "Print Packing Slip" at bounding box center [1050, 520] width 123 height 31
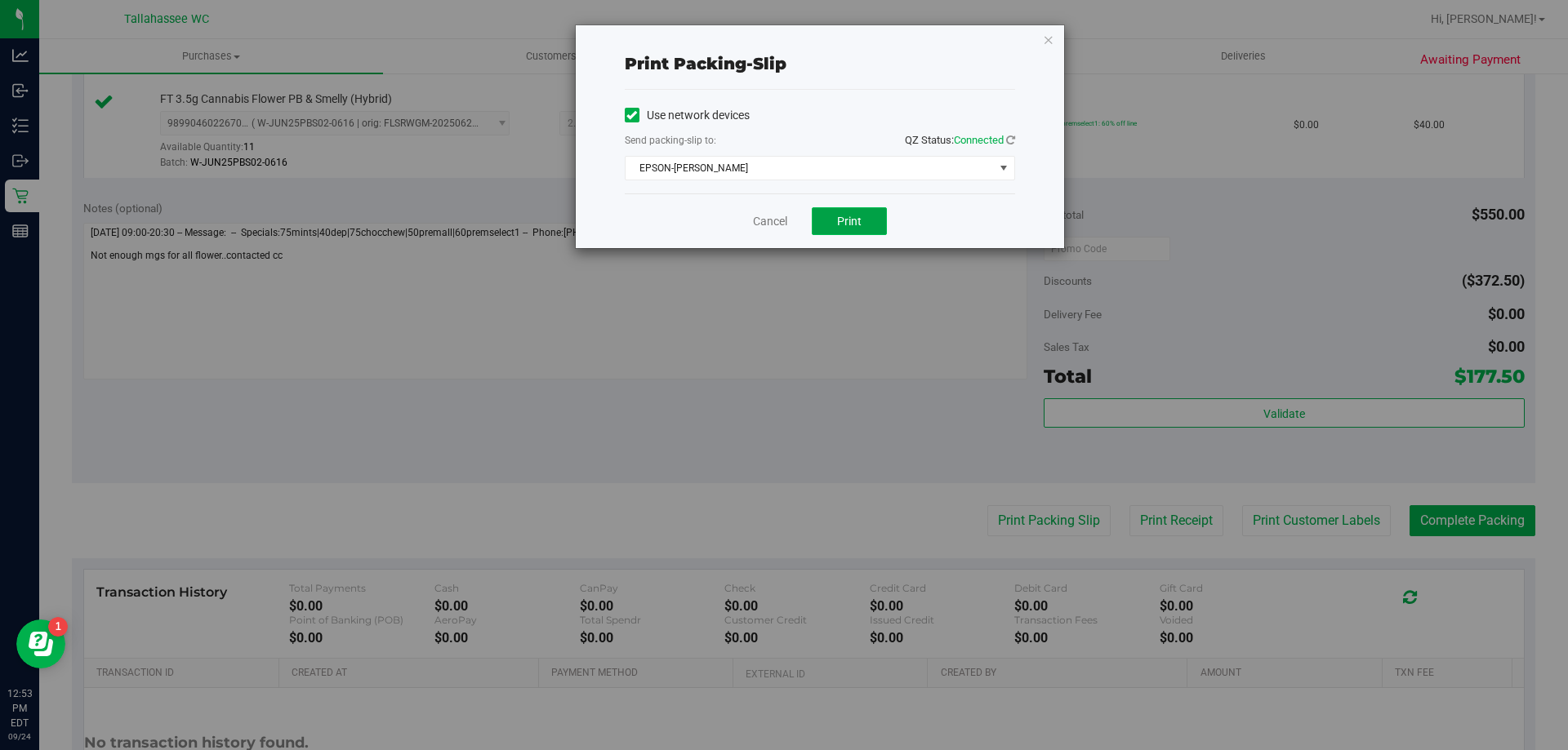
click at [864, 228] on button "Print" at bounding box center [849, 221] width 75 height 28
click at [768, 222] on link "Cancel" at bounding box center [769, 222] width 34 height 18
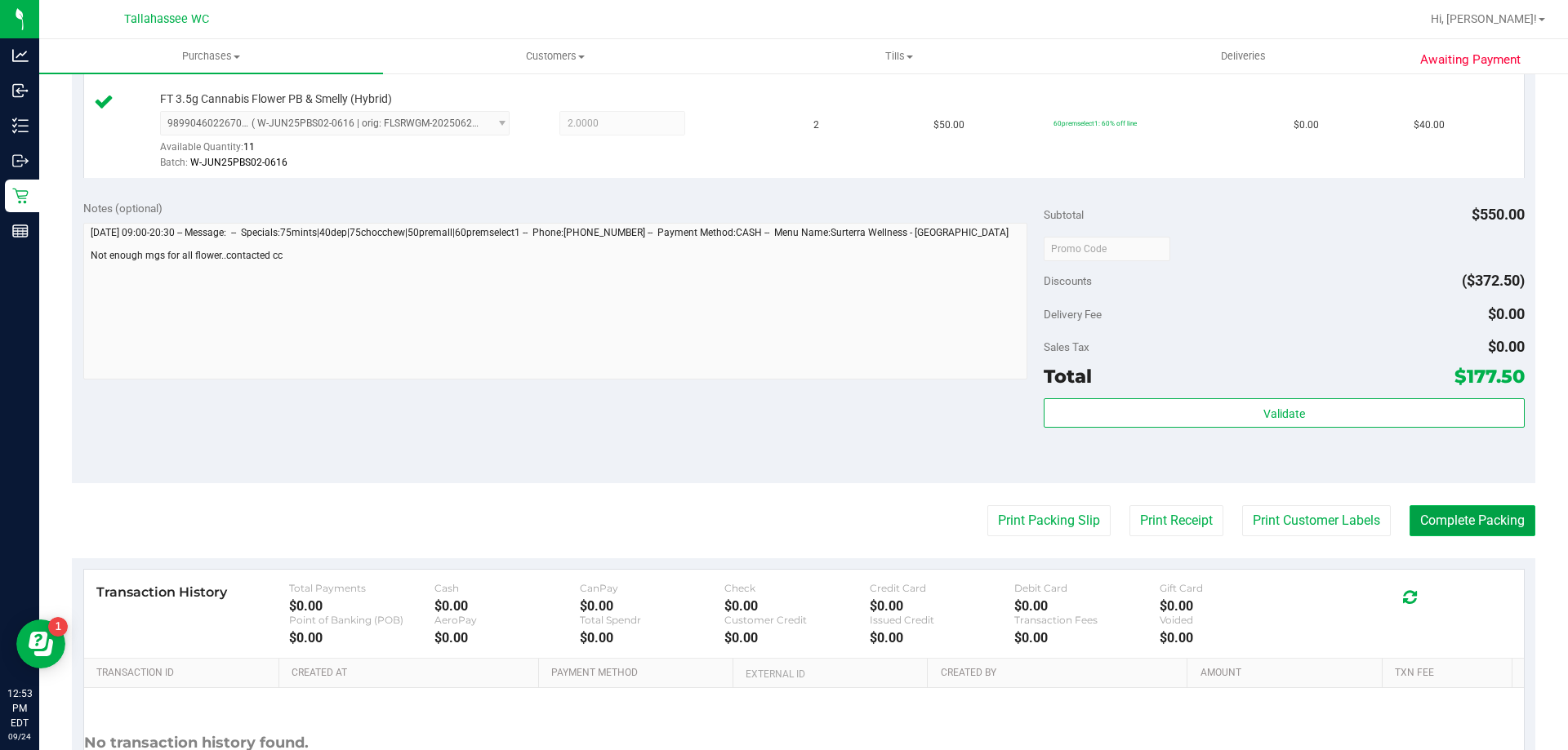
click at [1456, 529] on button "Complete Packing" at bounding box center [1472, 520] width 126 height 31
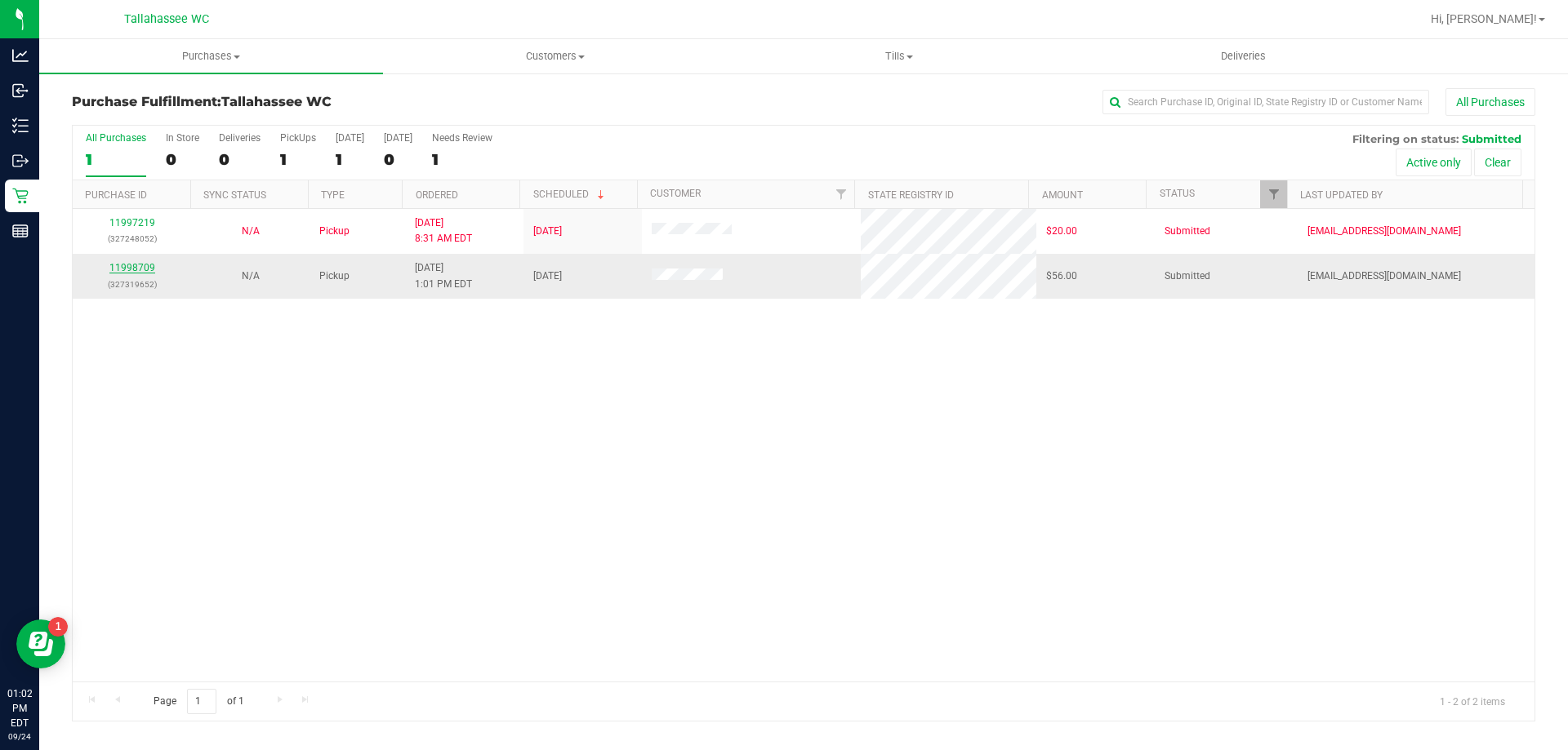
click at [118, 268] on link "11998709" at bounding box center [132, 268] width 46 height 12
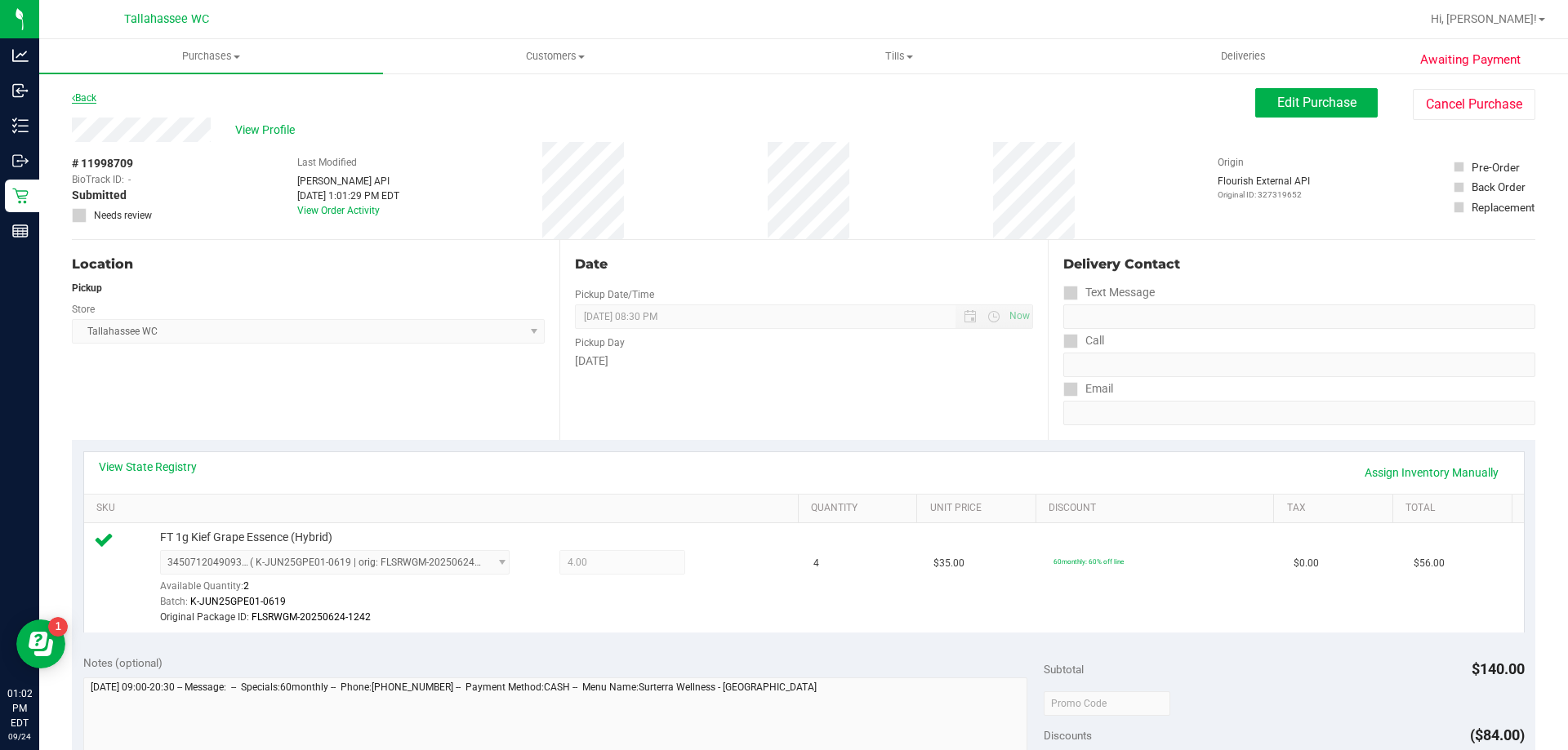
click at [97, 97] on link "Back" at bounding box center [83, 98] width 24 height 12
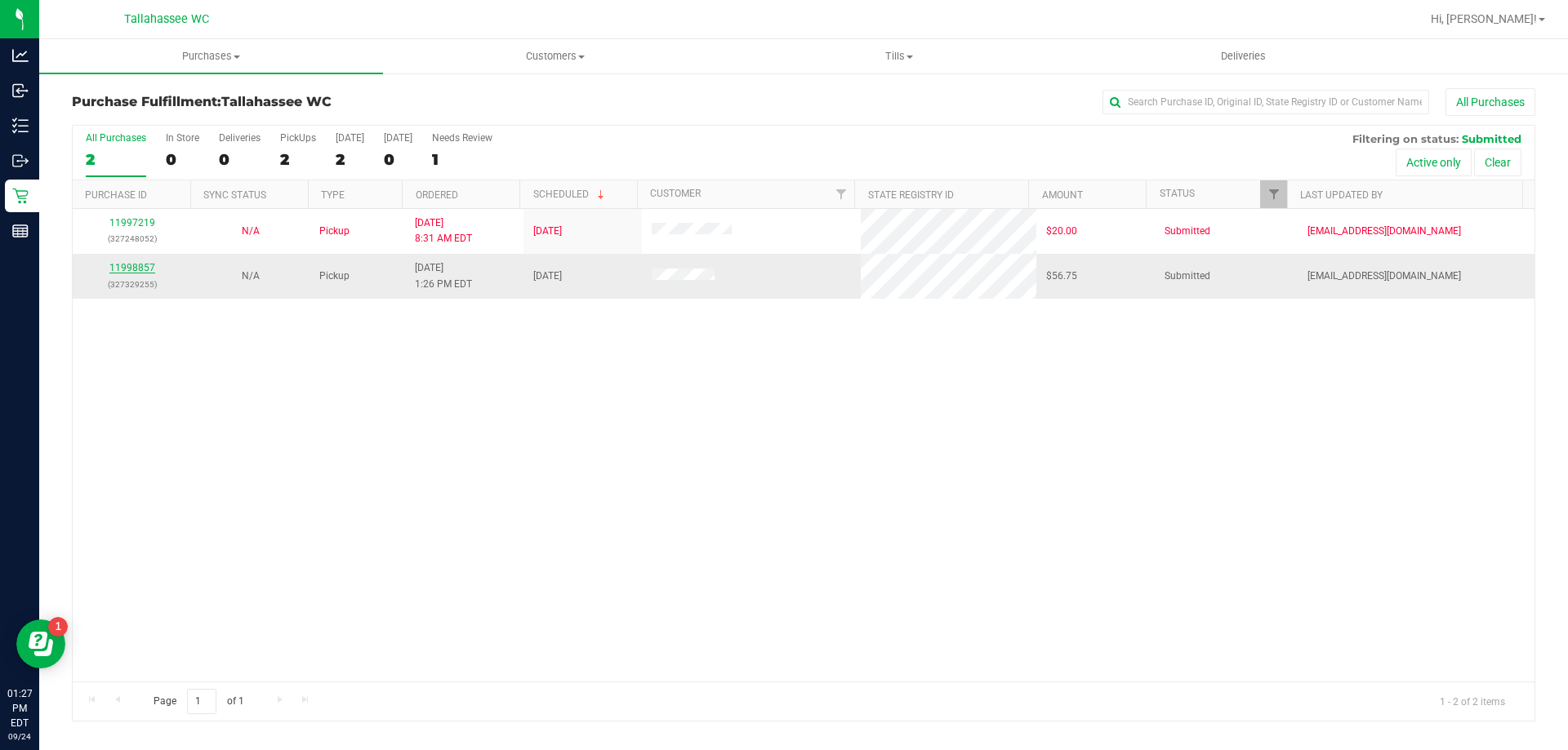
click at [141, 267] on link "11998857" at bounding box center [132, 268] width 46 height 12
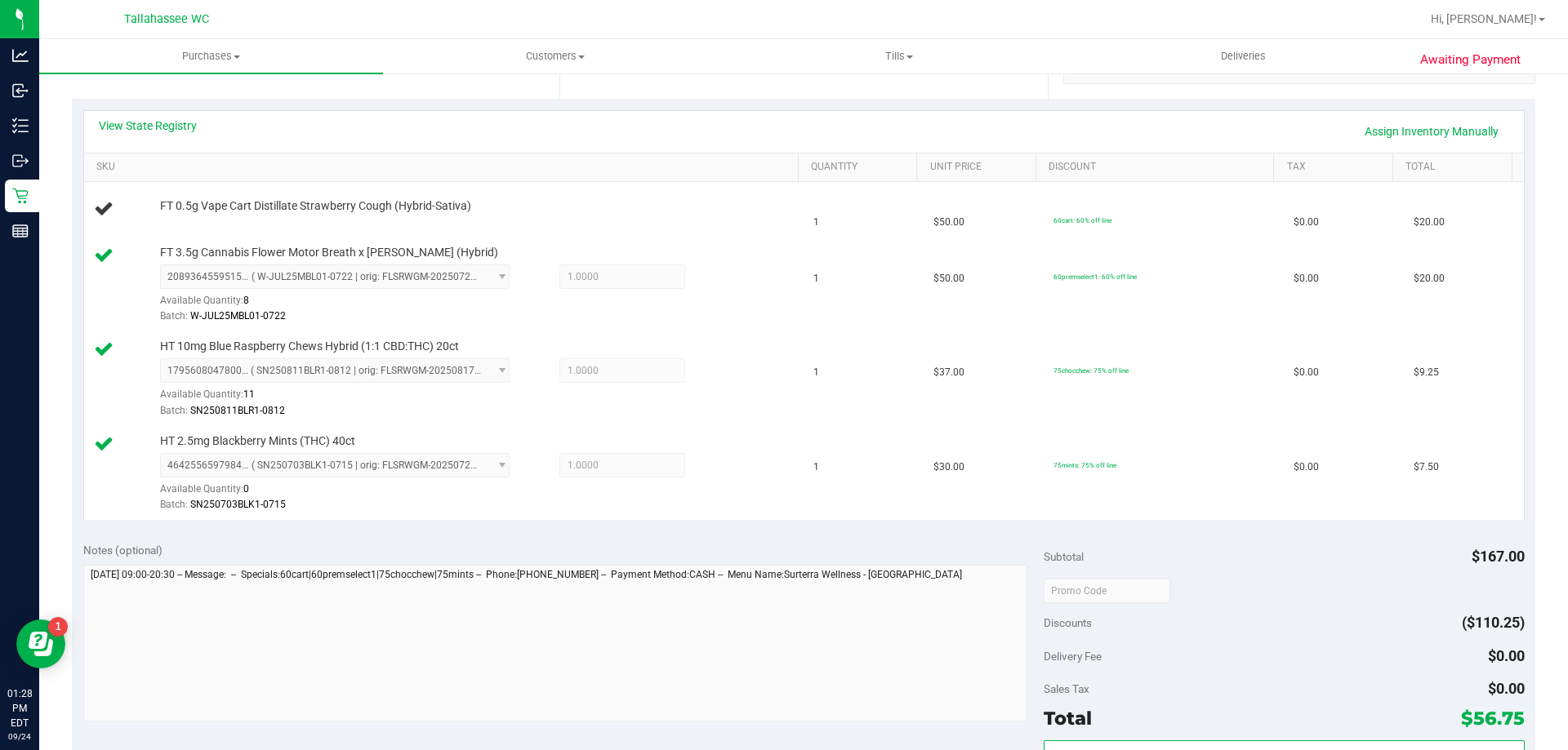
scroll to position [327, 0]
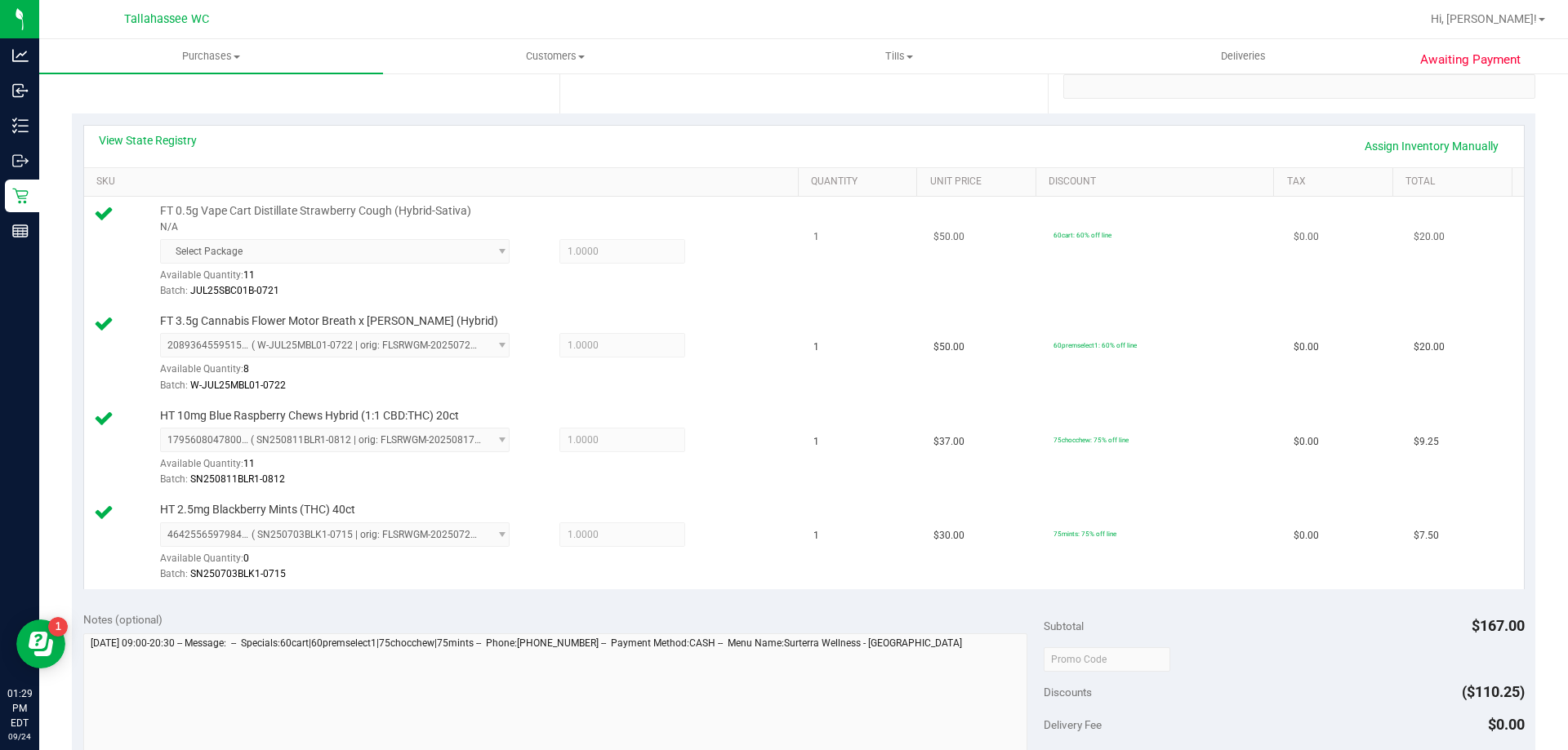
click at [356, 246] on span "Select Package" at bounding box center [334, 251] width 349 height 24
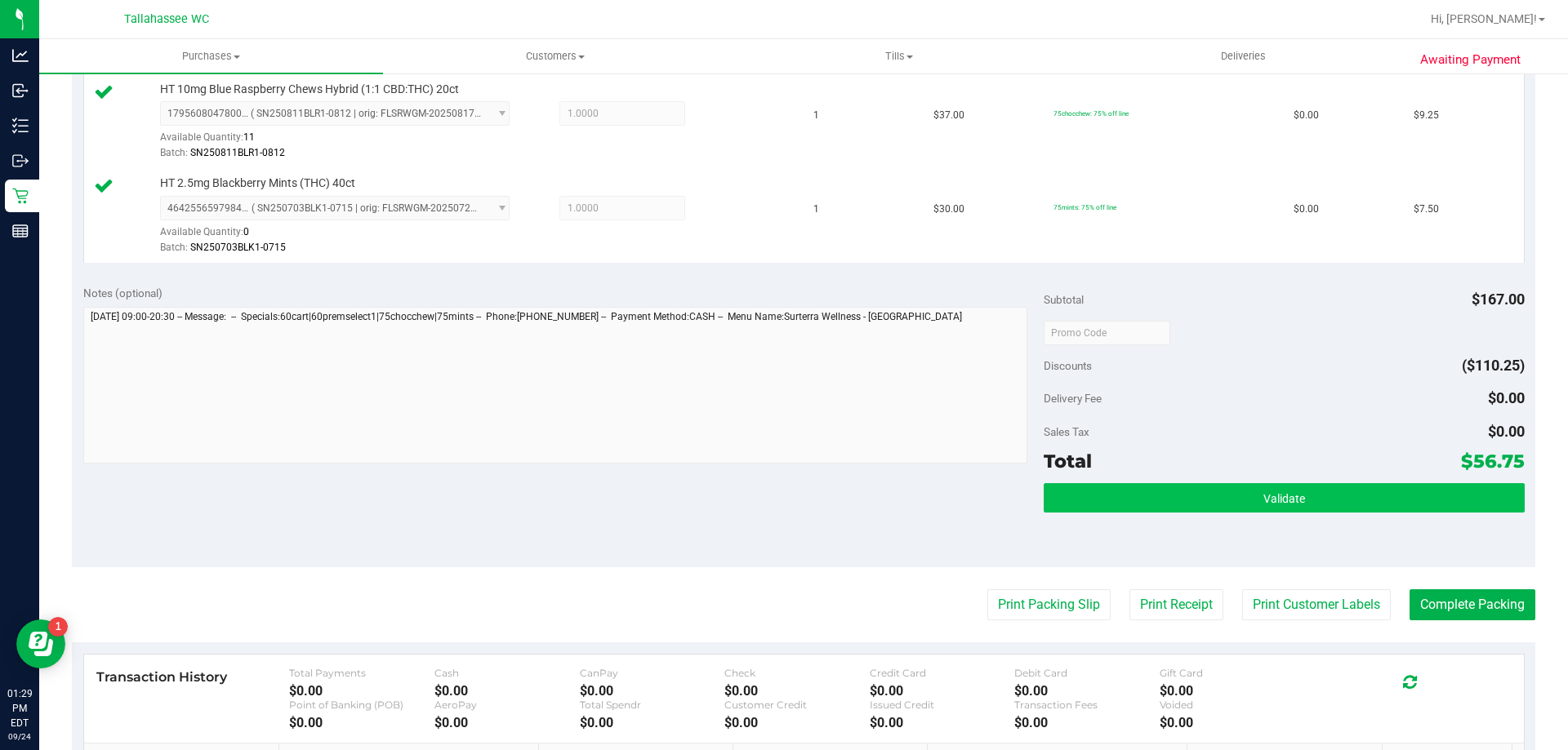
drag, startPoint x: 1297, startPoint y: 528, endPoint x: 1278, endPoint y: 493, distance: 39.8
click at [1280, 504] on div "Validate" at bounding box center [1284, 520] width 480 height 73
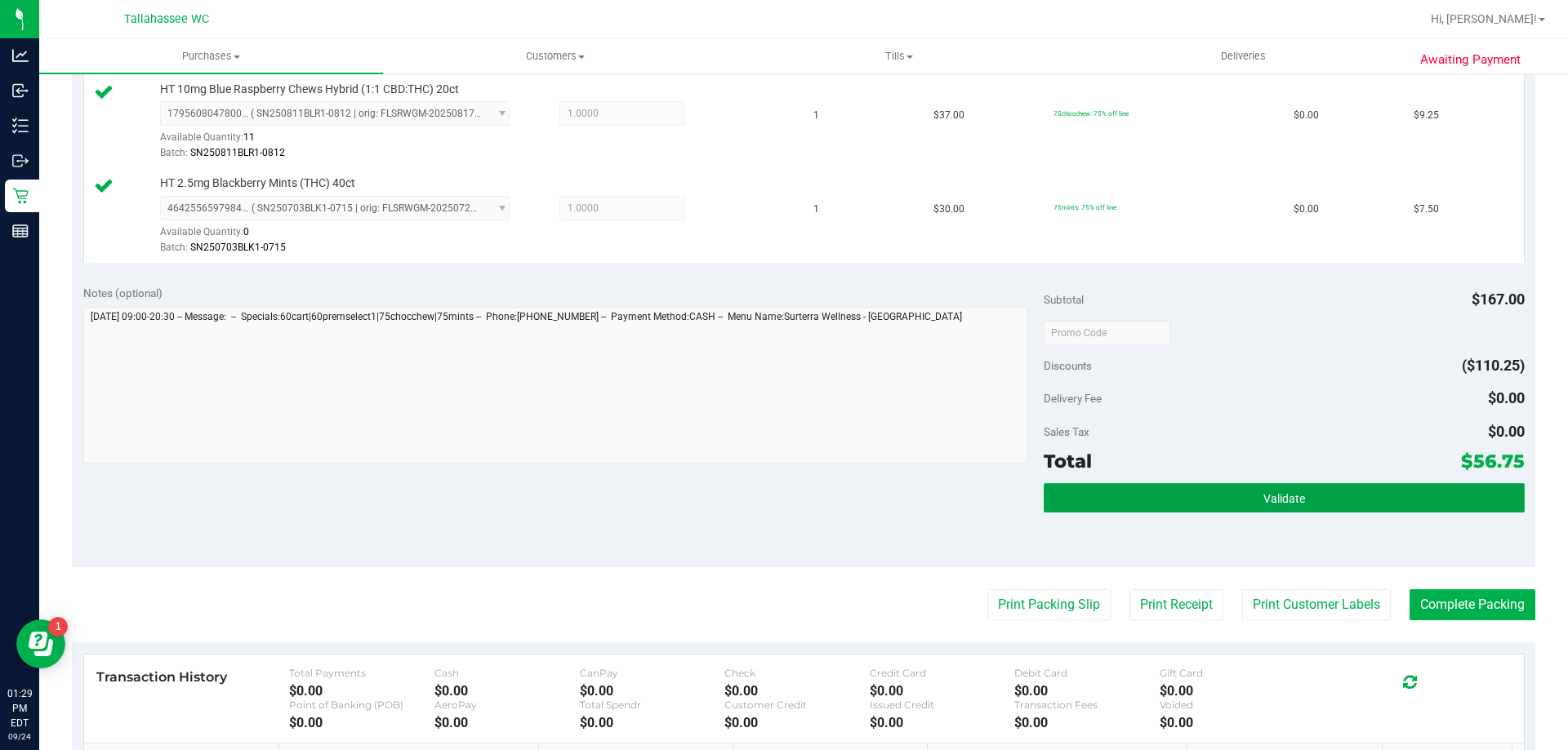
click at [1278, 493] on span "Validate" at bounding box center [1285, 499] width 42 height 13
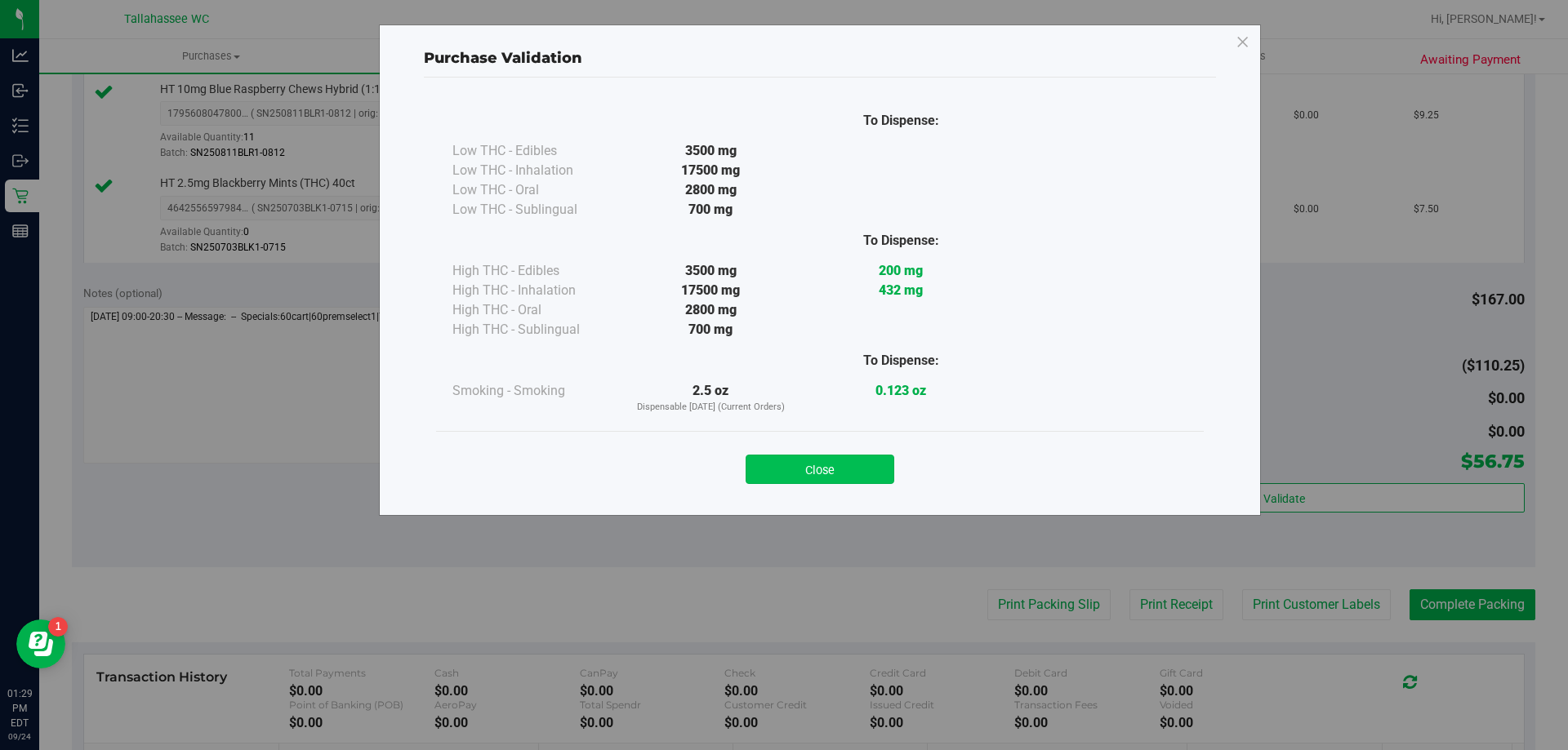
click at [869, 460] on button "Close" at bounding box center [820, 469] width 148 height 29
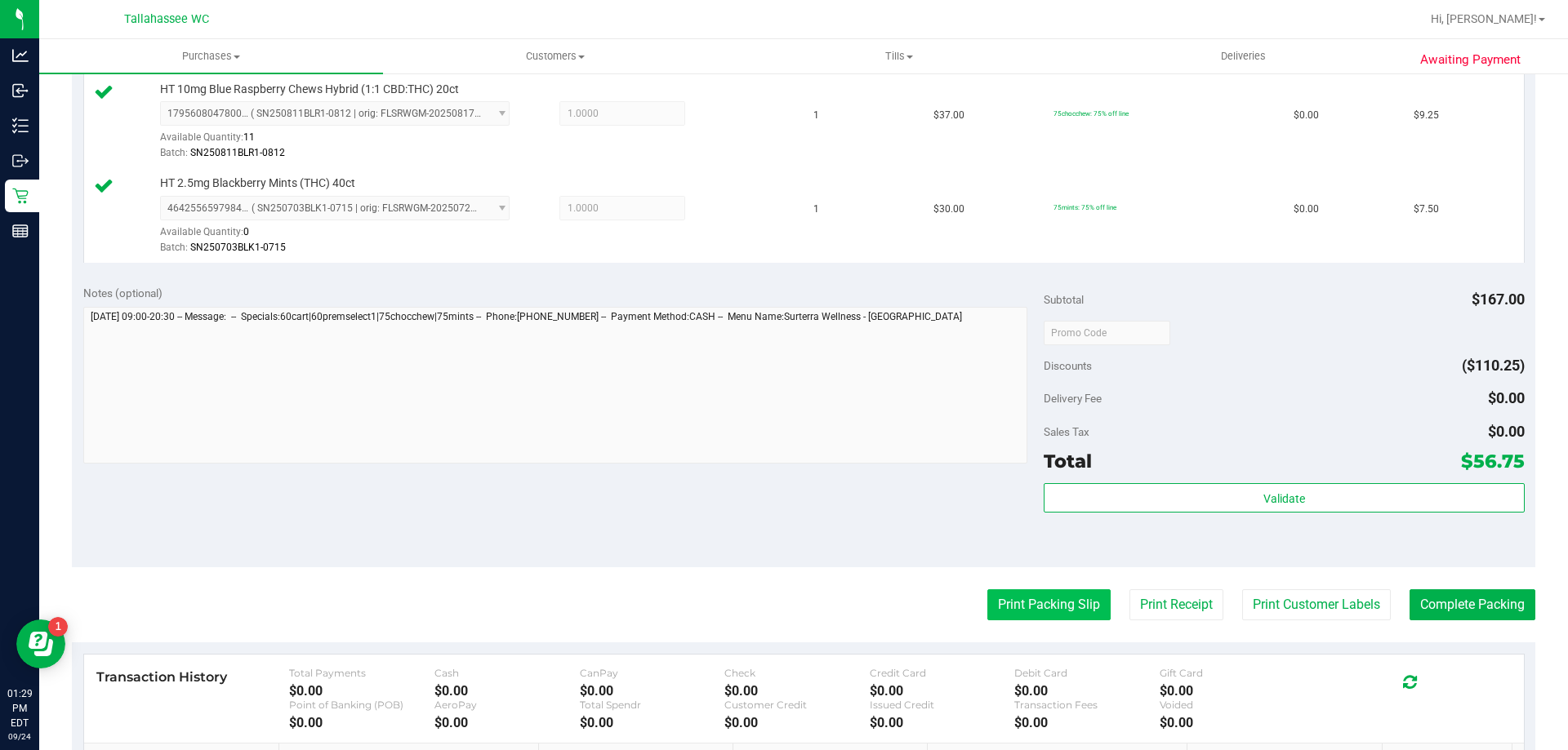
click at [1025, 602] on button "Print Packing Slip" at bounding box center [1050, 604] width 123 height 31
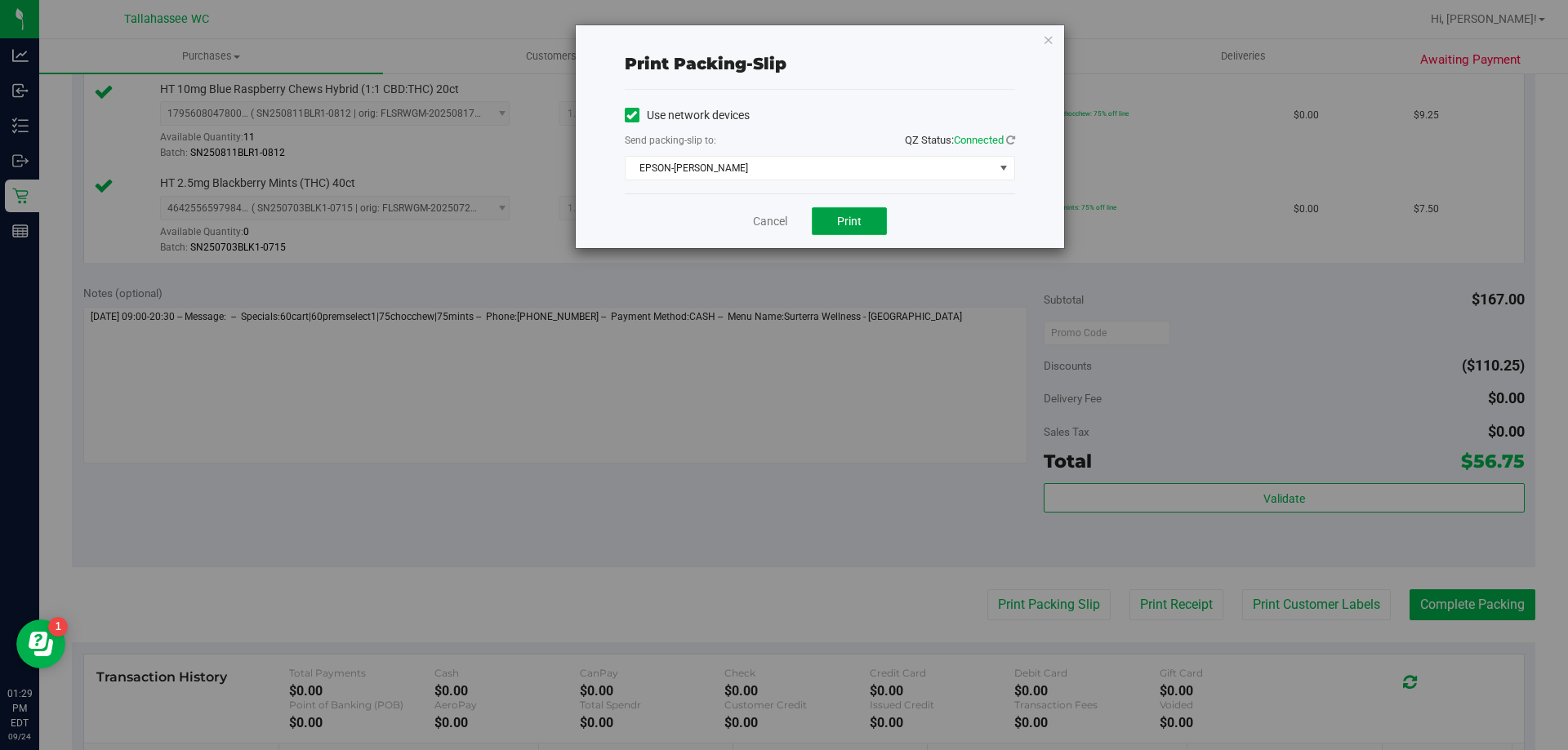
click at [844, 215] on span "Print" at bounding box center [849, 222] width 24 height 13
drag, startPoint x: 1018, startPoint y: 185, endPoint x: 1020, endPoint y: 176, distance: 9.2
drag, startPoint x: 1020, startPoint y: 176, endPoint x: 1038, endPoint y: 48, distance: 129.3
click at [1034, 54] on div "Print packing-slip Use network devices Send packing-slip to: QZ Status: Connect…" at bounding box center [820, 136] width 488 height 222
click at [1046, 38] on icon "button" at bounding box center [1049, 39] width 12 height 20
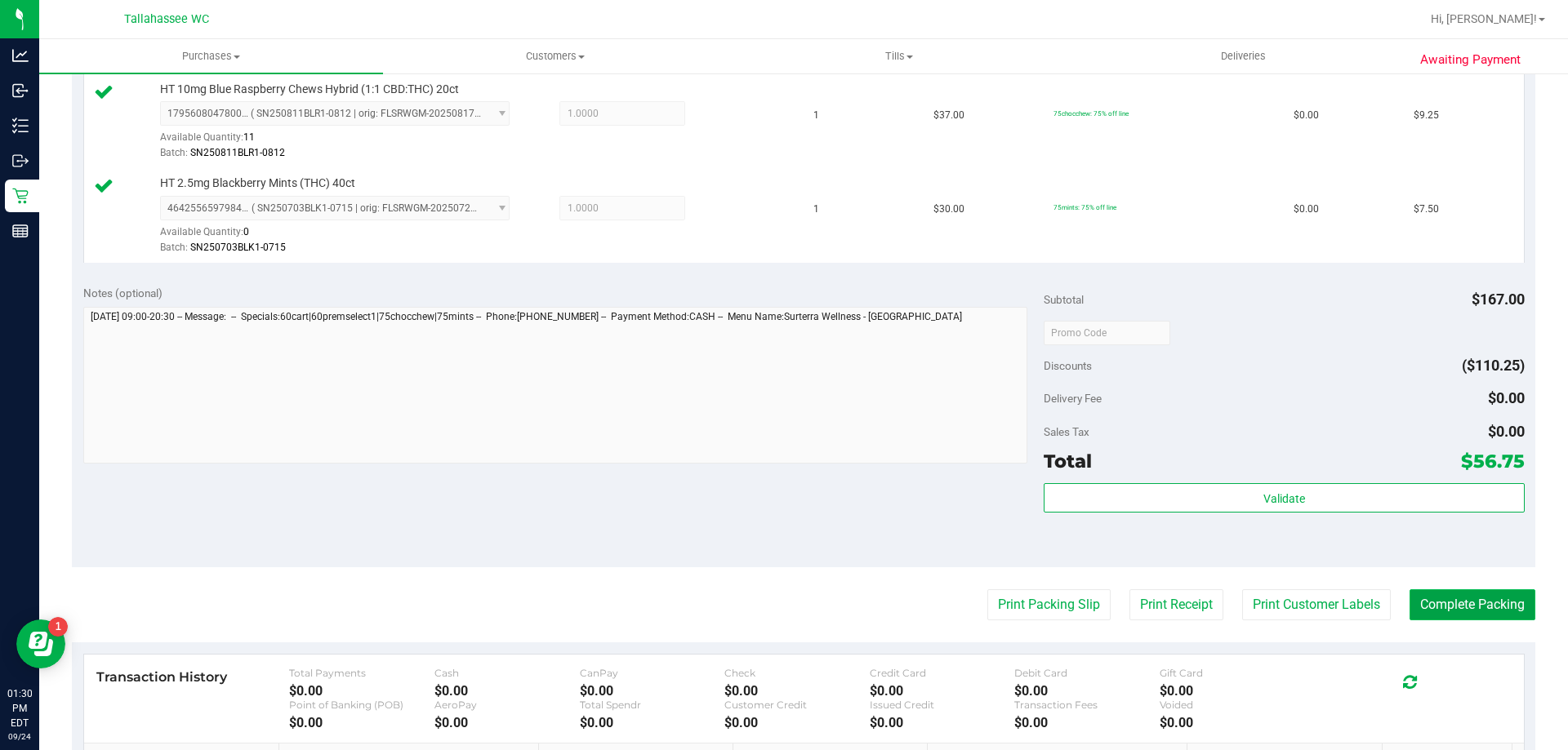
click at [1423, 607] on button "Complete Packing" at bounding box center [1472, 604] width 126 height 31
